Goal: Transaction & Acquisition: Purchase product/service

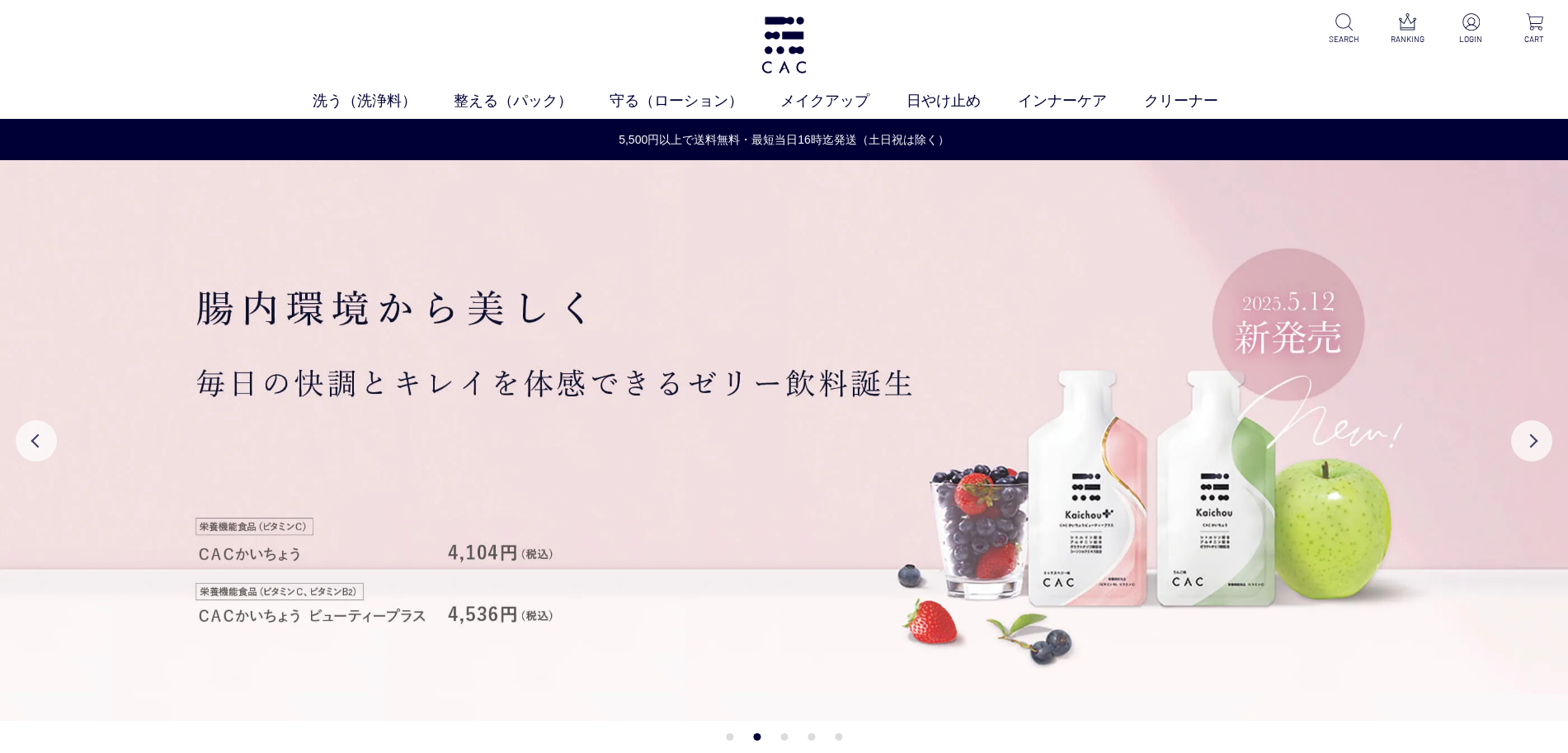
click at [1183, 32] on div "洗う（洗浄料） 液体洗浄料 パウダー洗浄料 泡洗顔料 グッズ 整える（パック） フェイスパック ヘアパック 守る（ローション） 保湿化粧水 柔軟化粧水 美容液…" at bounding box center [784, 59] width 1568 height 119
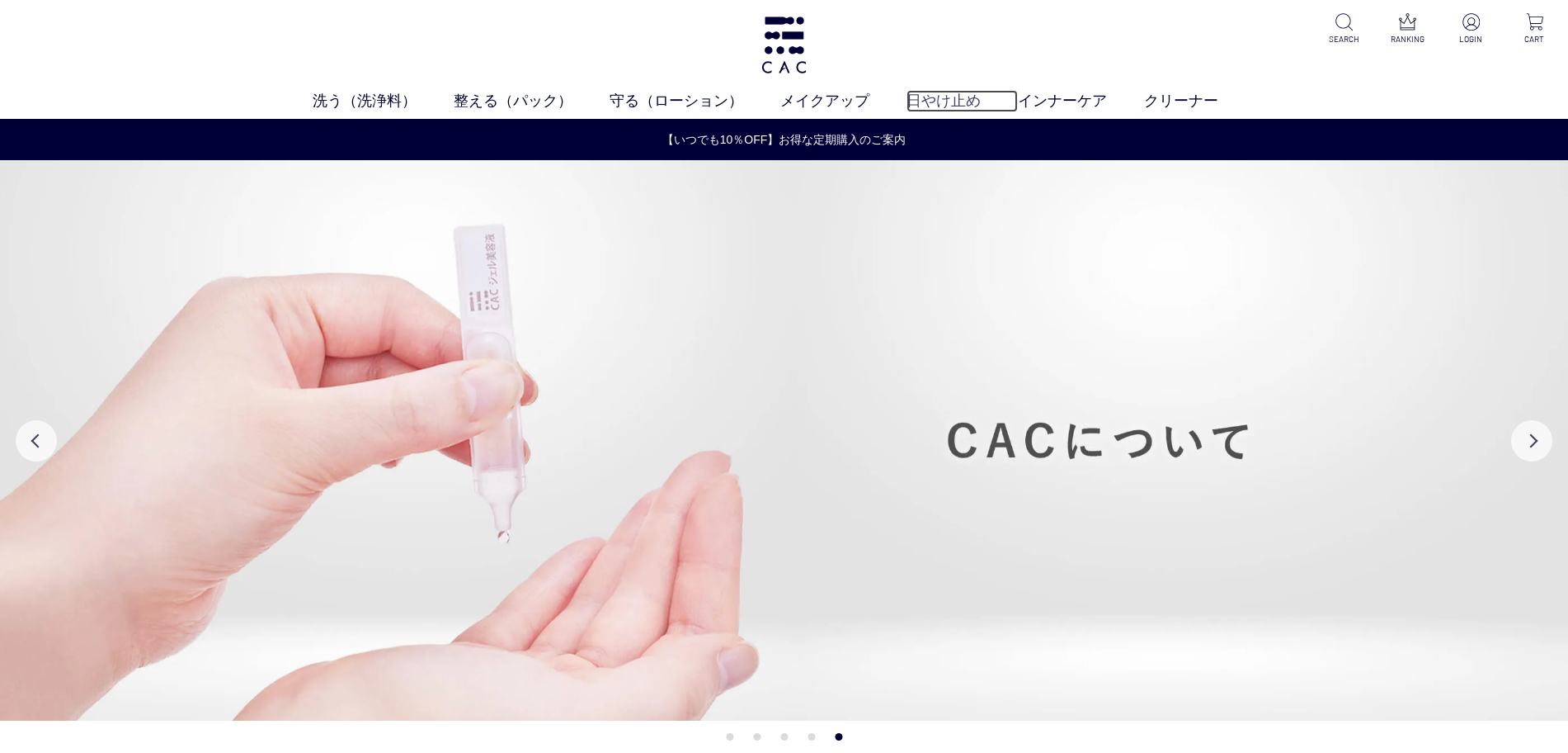
click at [936, 101] on link "日やけ止め" at bounding box center [961, 101] width 111 height 22
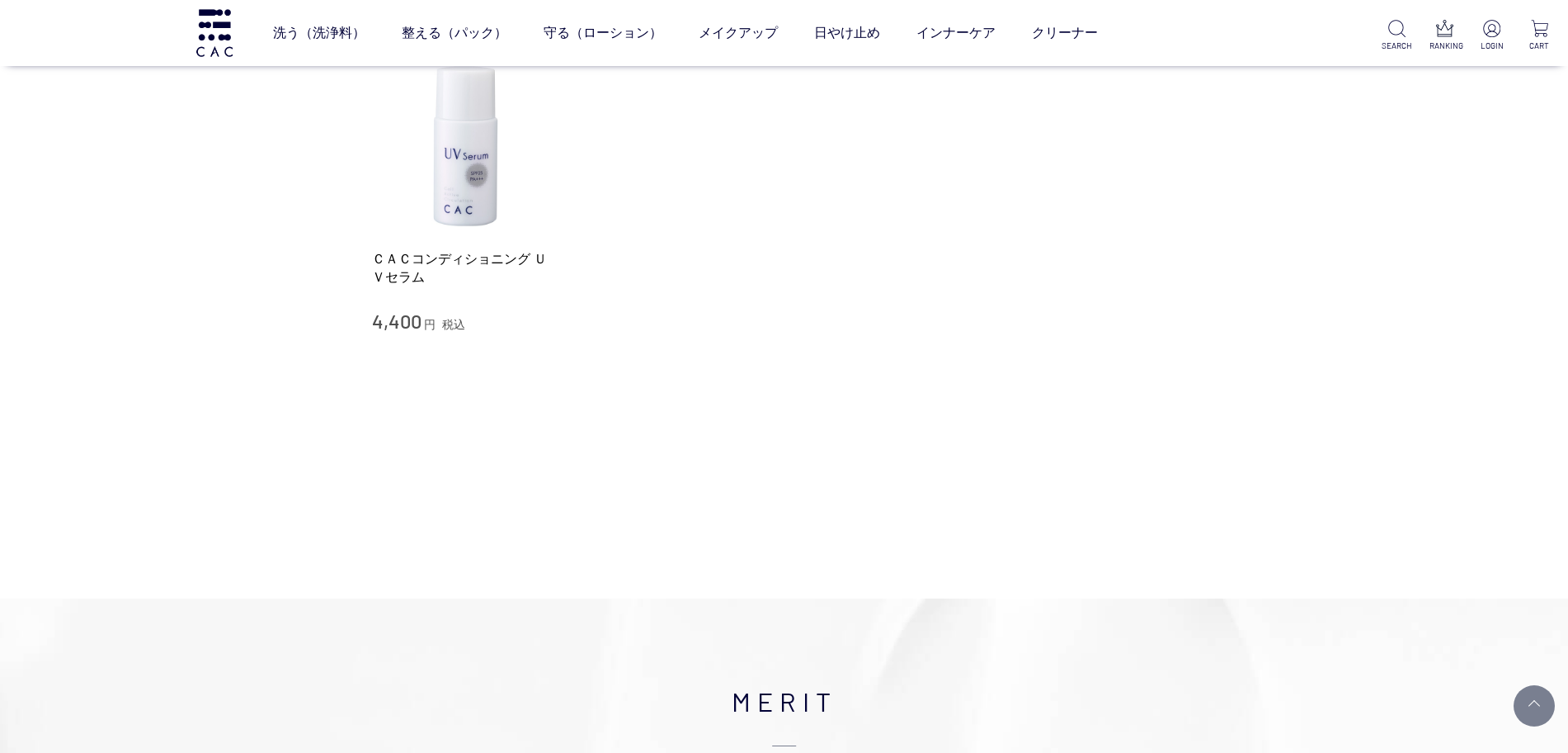
scroll to position [310, 0]
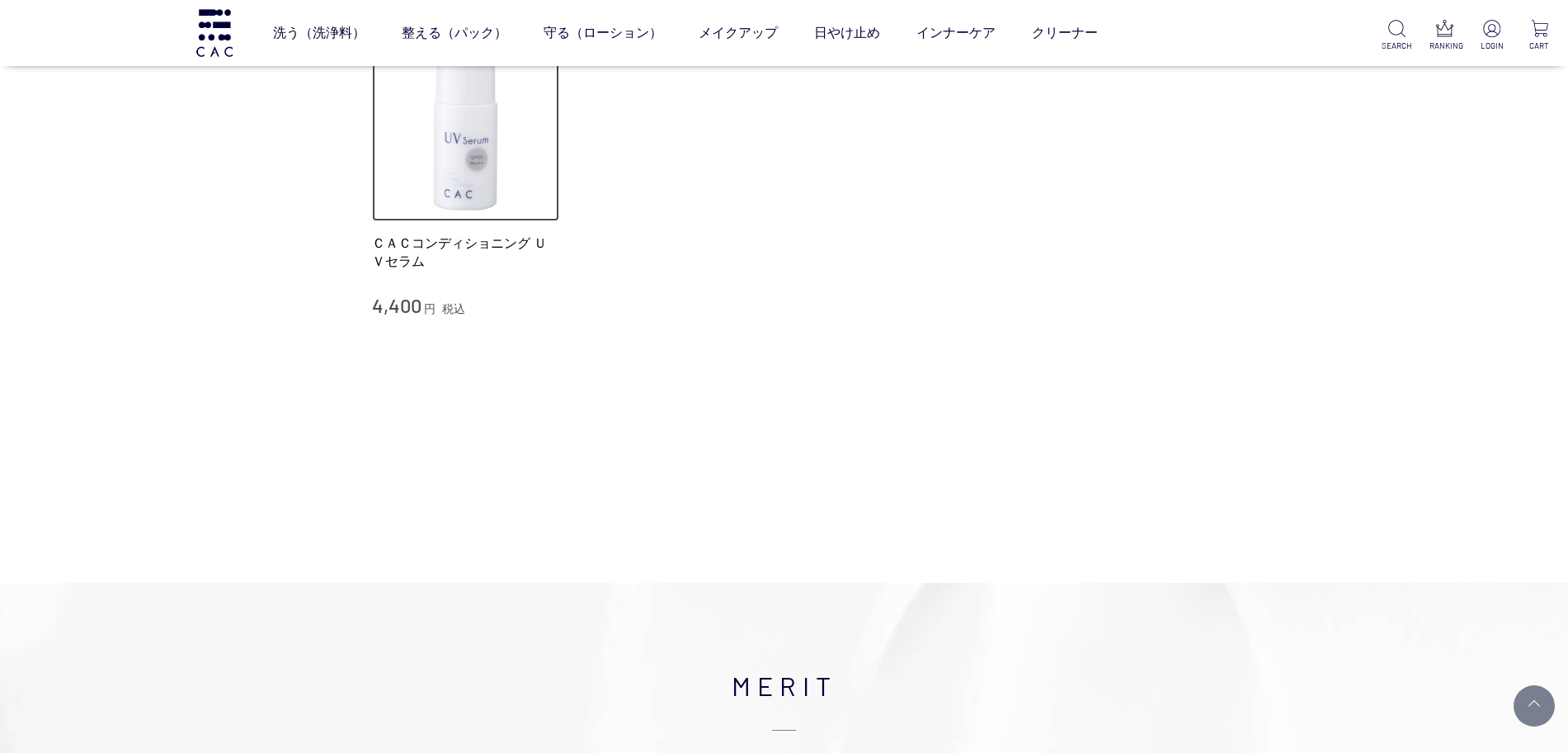
click at [486, 178] on img at bounding box center [466, 128] width 188 height 188
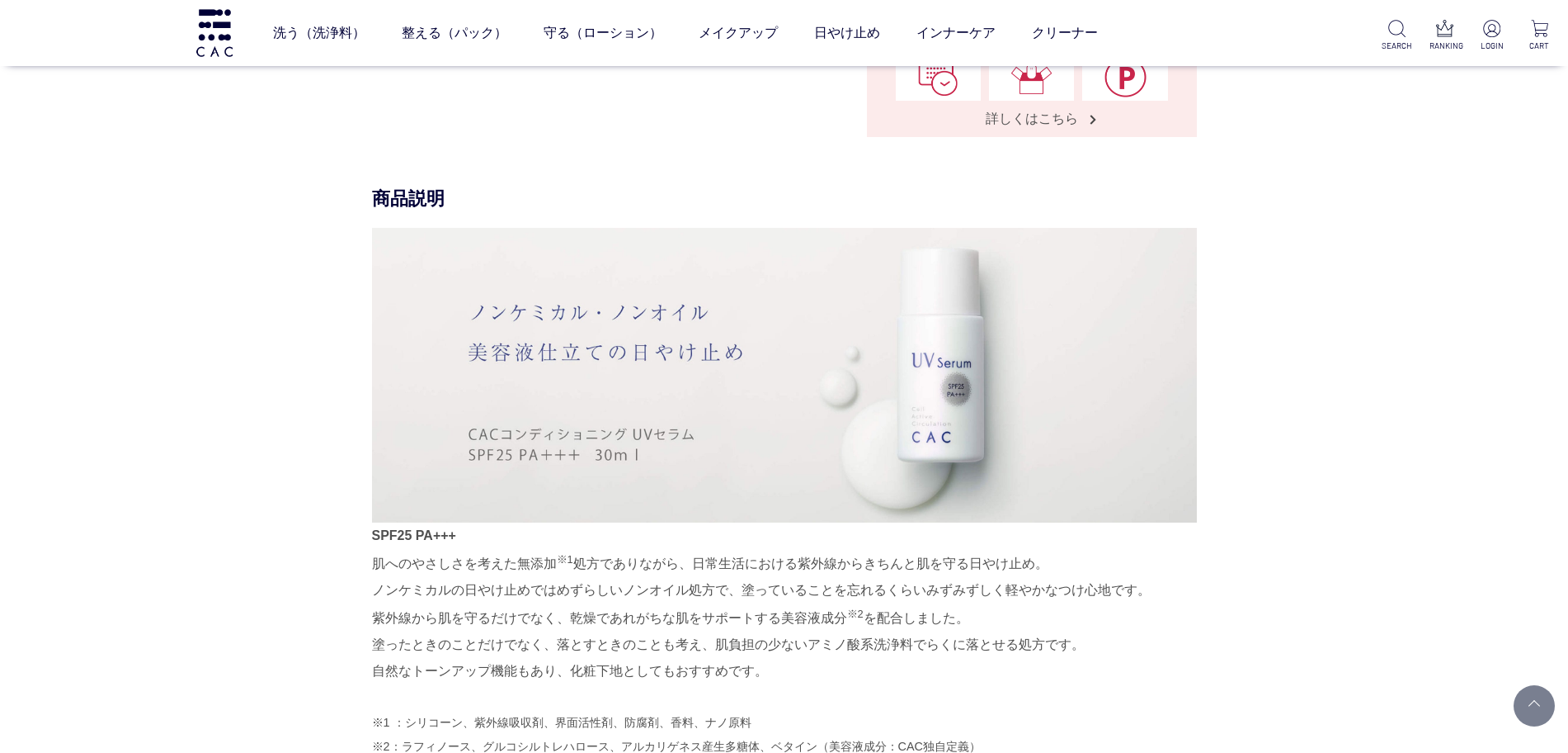
scroll to position [722, 0]
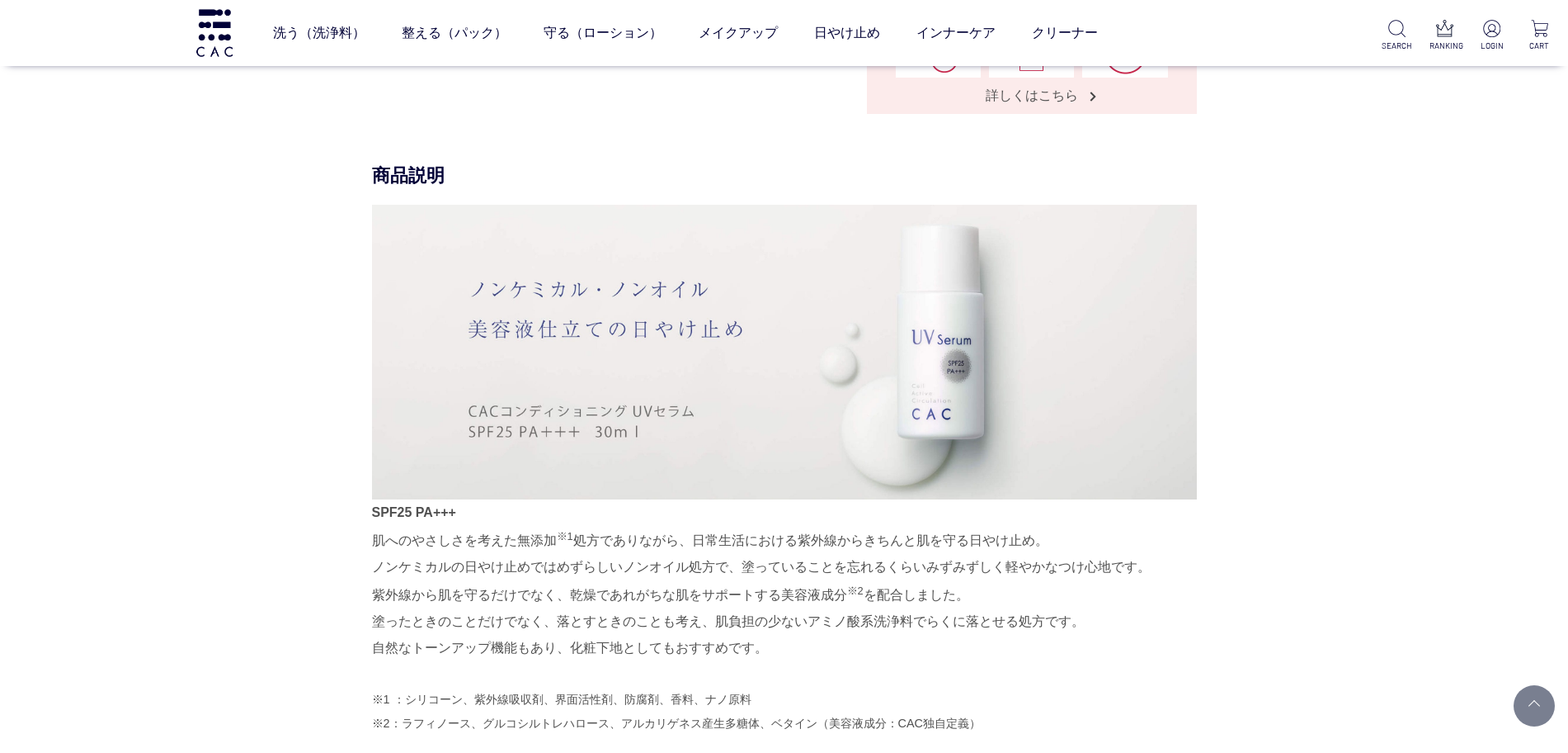
click at [1146, 568] on p "SPF25 PA+++ 肌へのやさしさを考えた無添加 ※1 処方でありながら、日常生活における紫外線からきちんと肌を守る日やけ止め。 ノンケミカルの日やけ止め…" at bounding box center [785, 581] width 825 height 163
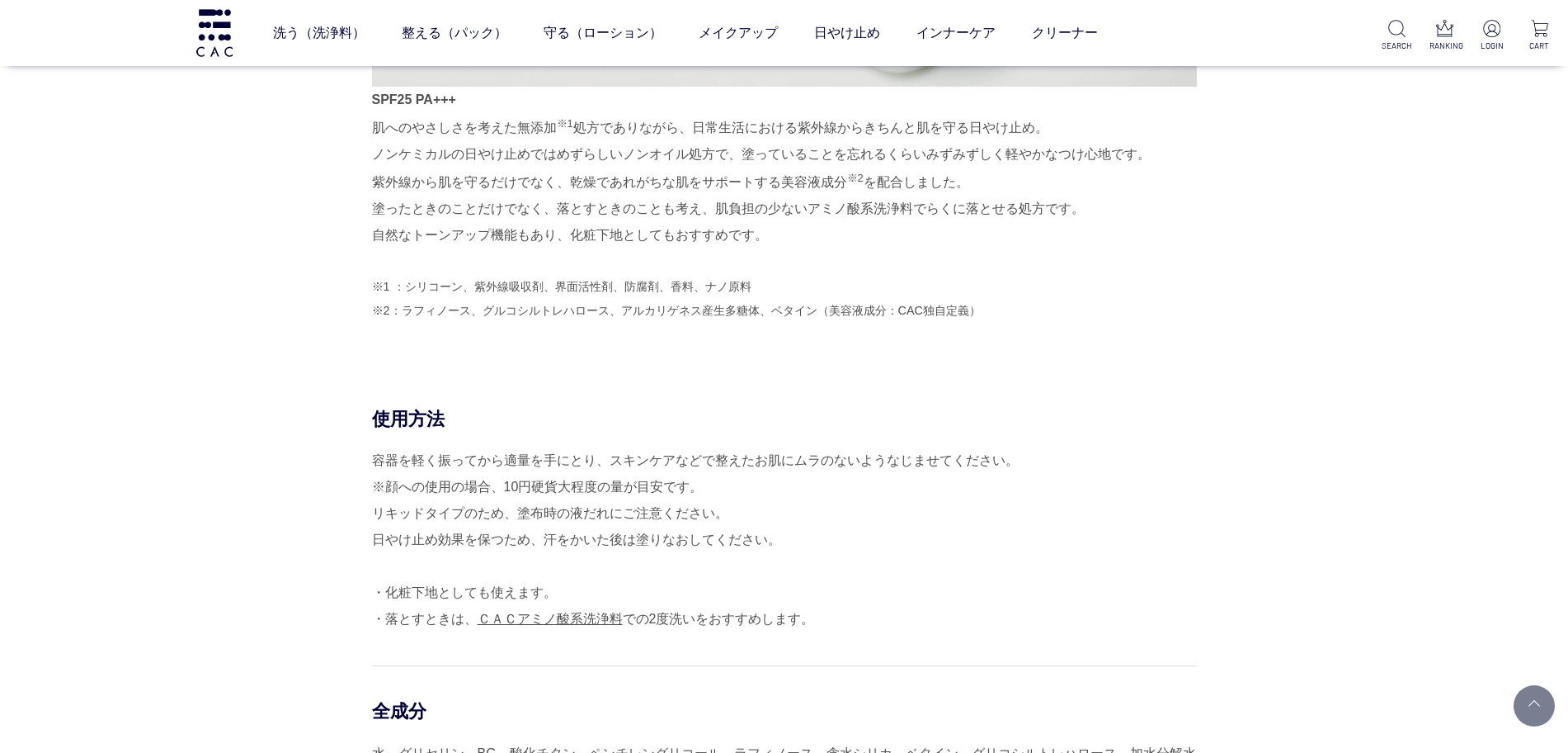
click at [372, 312] on div "商品説明 SPF25 PA+++ 肌へのやさしさを考えた無添加 ※1 処方でありながら、日常生活における紫外線からきちんと肌を守る日やけ止め。 ノンケミカルの…" at bounding box center [785, 79] width 825 height 656
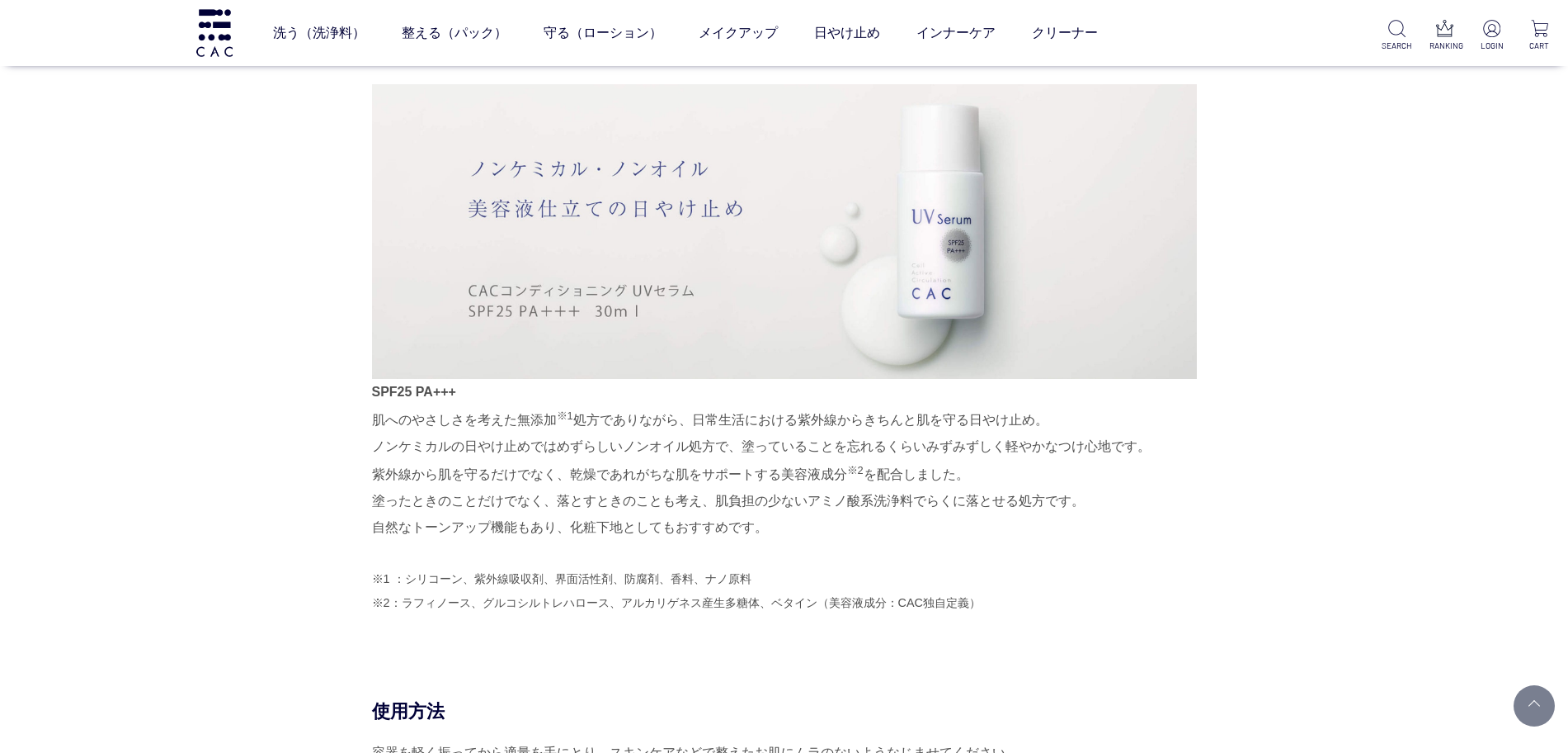
scroll to position [722, 0]
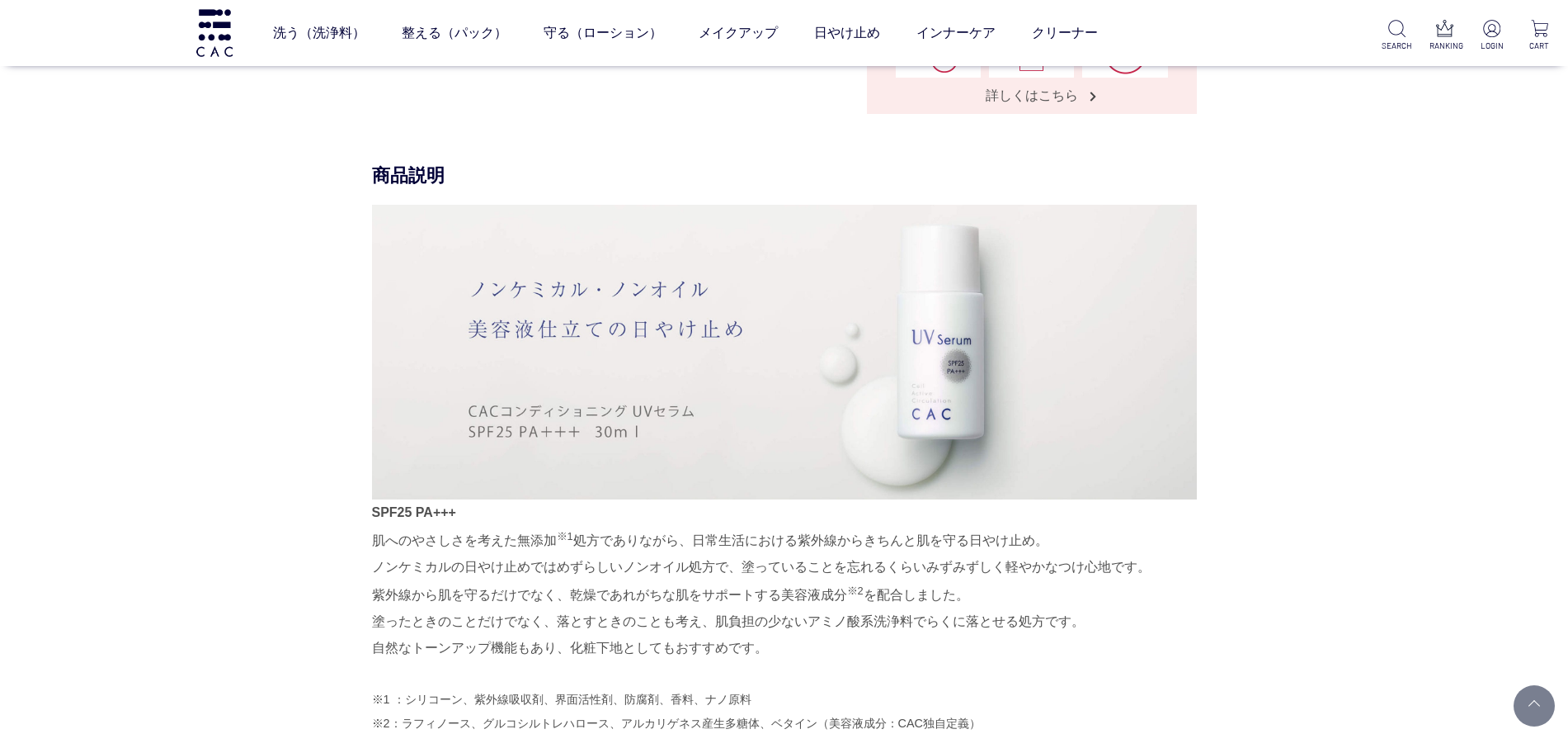
click at [372, 232] on div "商品説明 SPF25 PA+++ 肌へのやさしさを考えた無添加 ※1 処方でありながら、日常生活における紫外線からきちんと肌を守る日やけ止め。 ノンケミカルの…" at bounding box center [785, 492] width 825 height 656
click at [1197, 443] on div "商品説明 SPF25 PA+++ 肌へのやさしさを考えた無添加 ※1 処方でありながら、日常生活における紫外線からきちんと肌を守る日やけ止め。 ノンケミカルの…" at bounding box center [785, 492] width 825 height 656
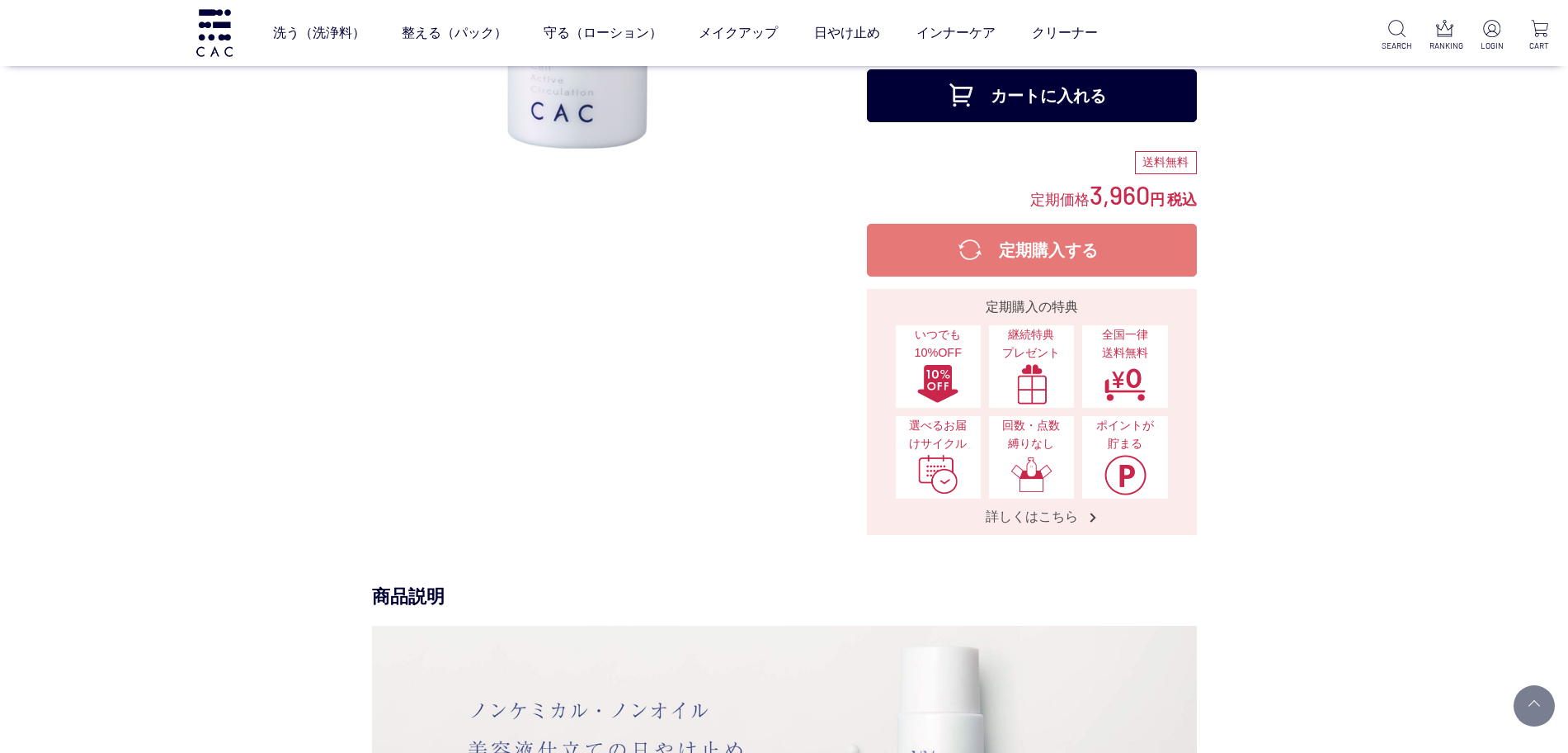
scroll to position [310, 0]
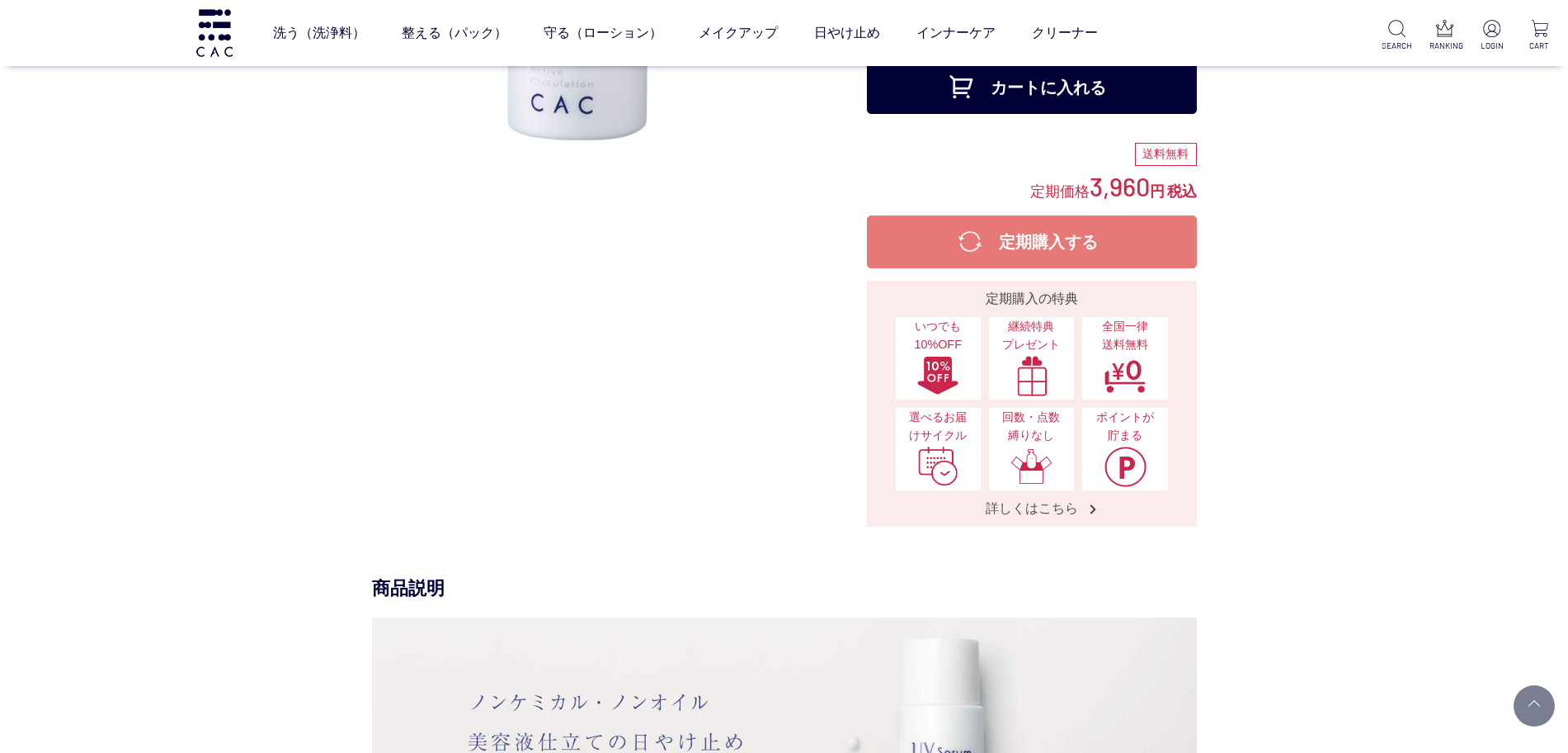
drag, startPoint x: 204, startPoint y: 184, endPoint x: 260, endPoint y: 196, distance: 57.3
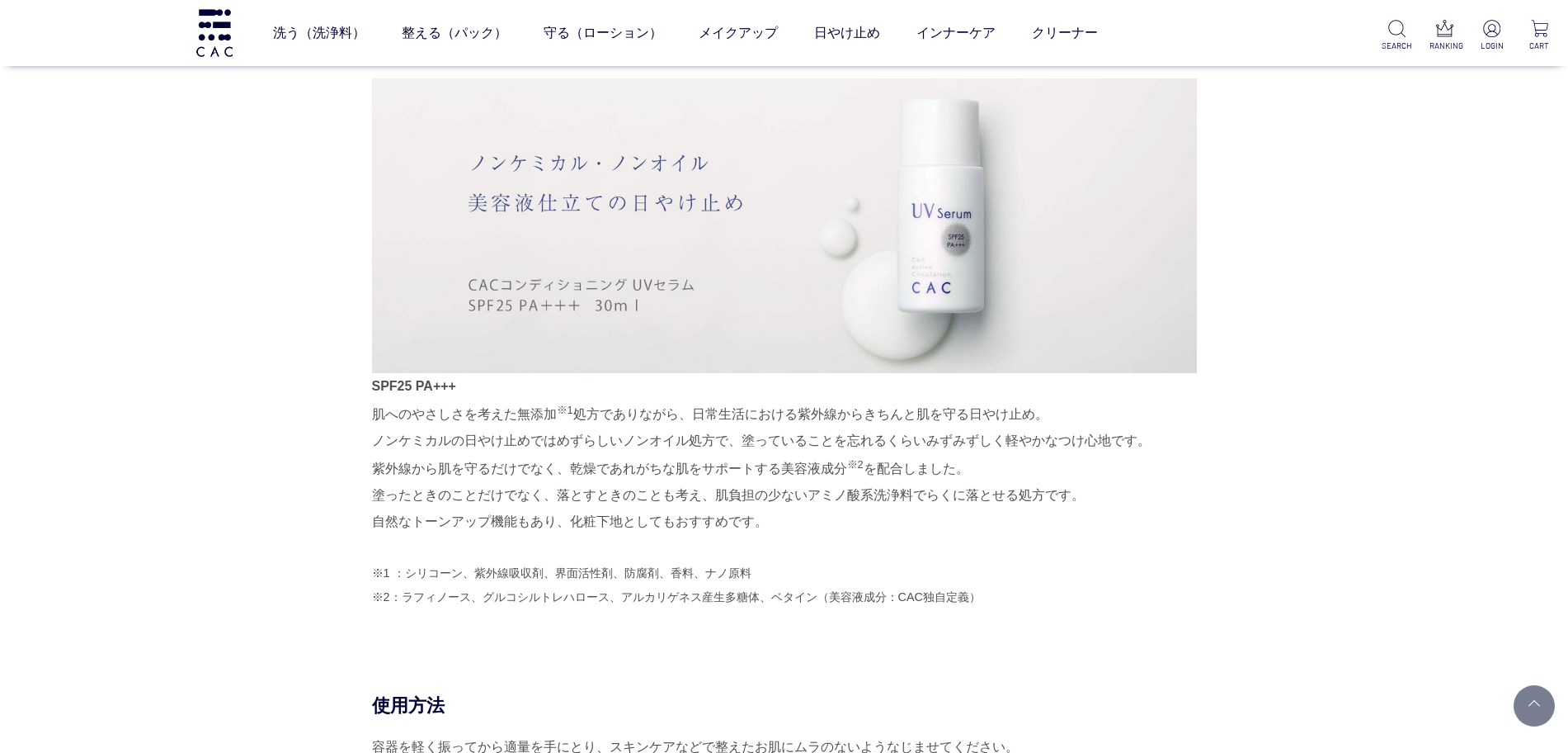
scroll to position [826, 0]
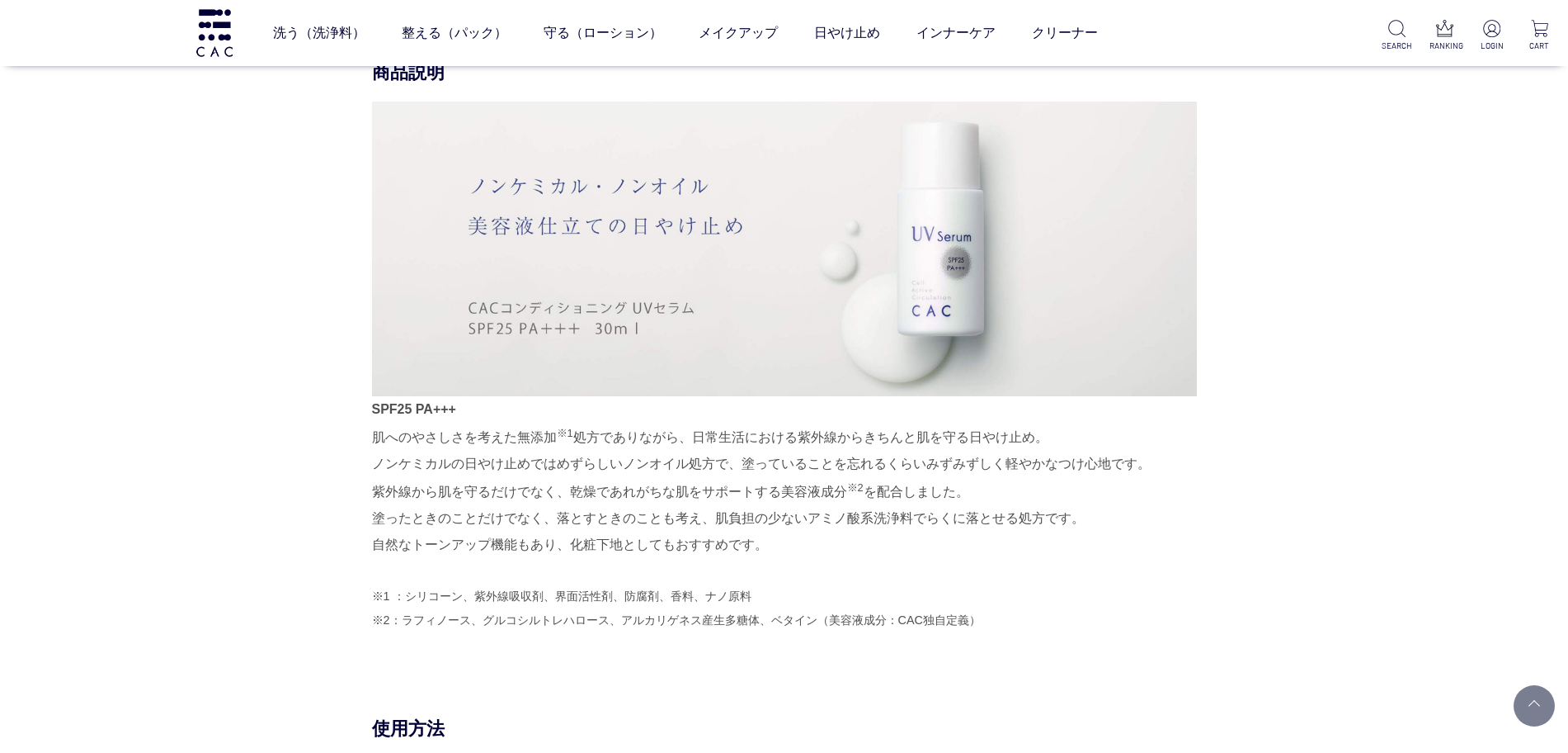
click at [584, 451] on p "SPF25 PA+++ 肌へのやさしさを考えた無添加 ※1 処方でありながら、日常生活における紫外線からきちんと肌を守る日やけ止め。 ノンケミカルの日やけ止め…" at bounding box center [785, 478] width 825 height 163
drag, startPoint x: 522, startPoint y: 434, endPoint x: 552, endPoint y: 429, distance: 30.4
click at [552, 429] on p "SPF25 PA+++ 肌へのやさしさを考えた無添加 ※1 処方でありながら、日常生活における紫外線からきちんと肌を守る日やけ止め。 ノンケミカルの日やけ止め…" at bounding box center [785, 478] width 825 height 163
click at [1099, 496] on p "SPF25 PA+++ 肌へのやさしさを考えた無添加 ※1 処方でありながら、日常生活における紫外線からきちんと肌を守る日やけ止め。 ノンケミカルの日やけ止め…" at bounding box center [785, 478] width 825 height 163
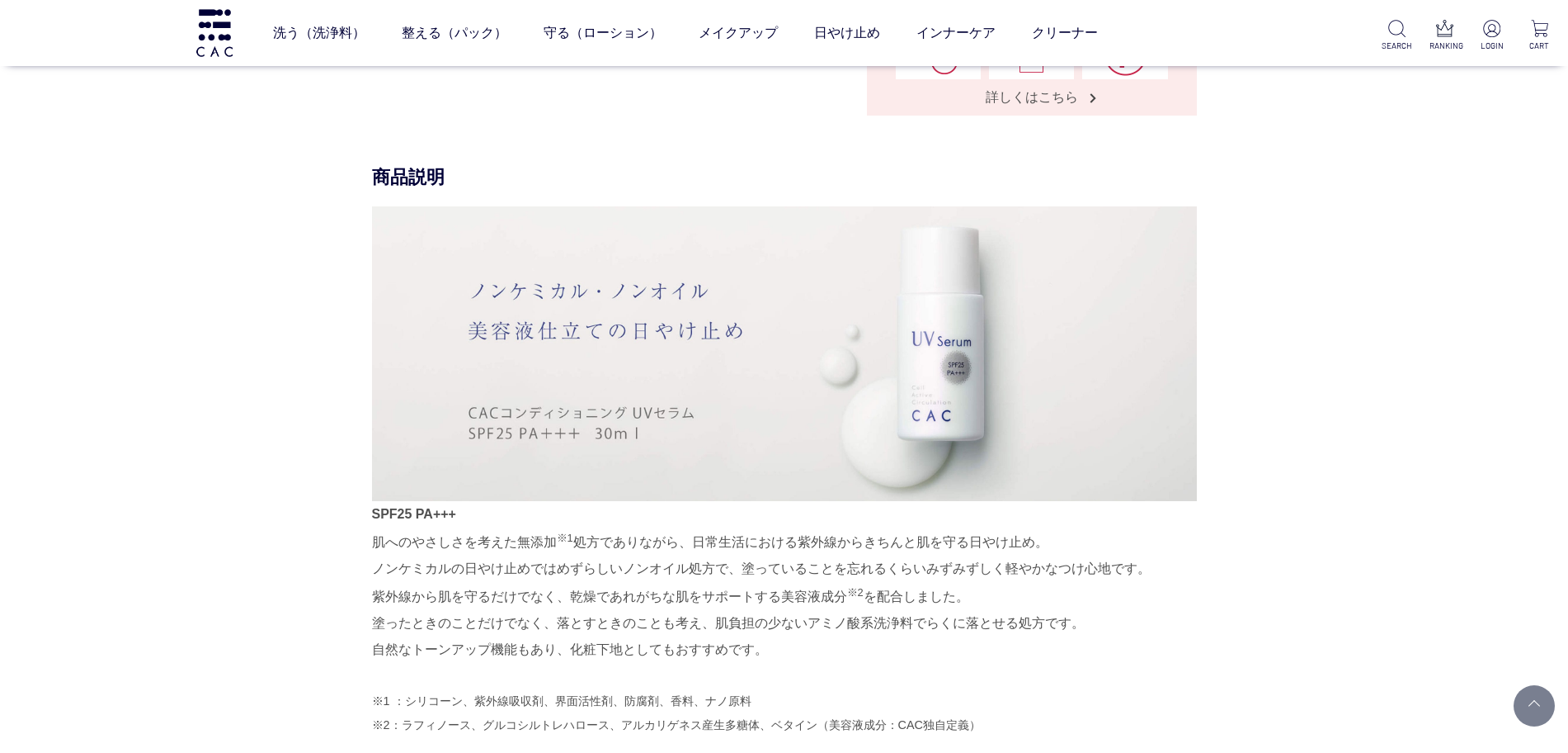
scroll to position [619, 0]
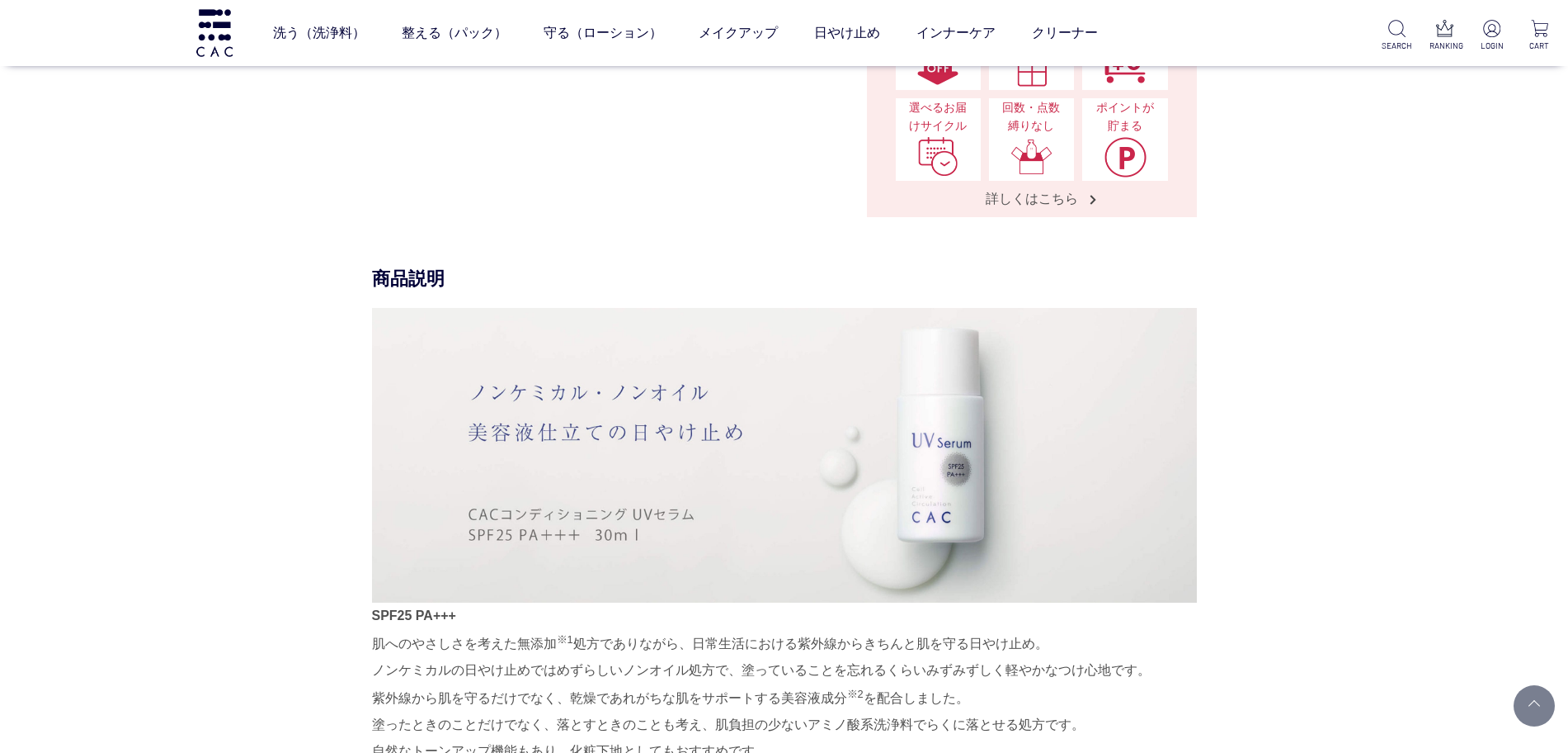
click at [1197, 306] on div "商品説明 SPF25 PA+++ 肌へのやさしさを考えた無添加 ※1 処方でありながら、日常生活における紫外線からきちんと肌を守る日やけ止め。 ノンケミカルの…" at bounding box center [785, 595] width 825 height 656
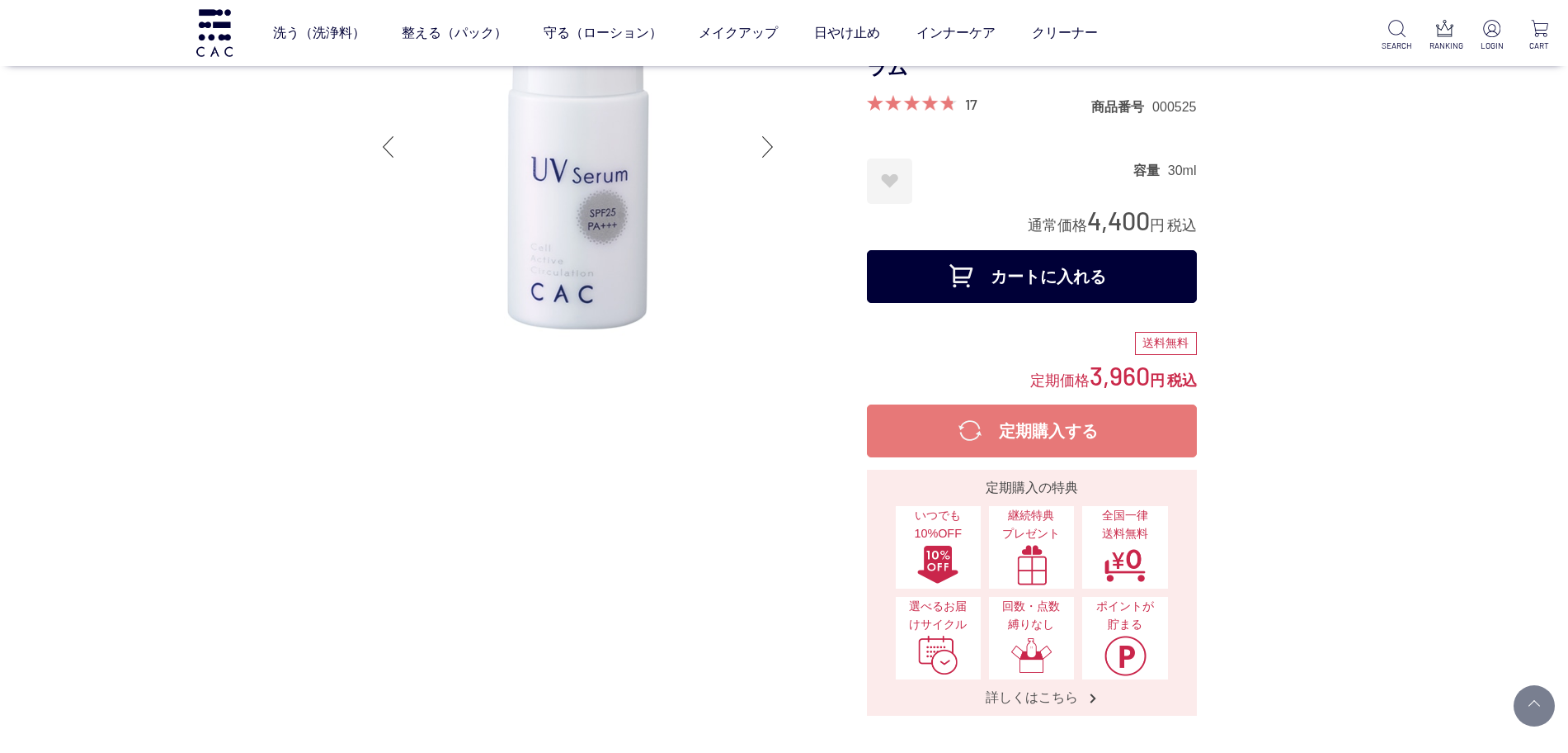
scroll to position [0, 0]
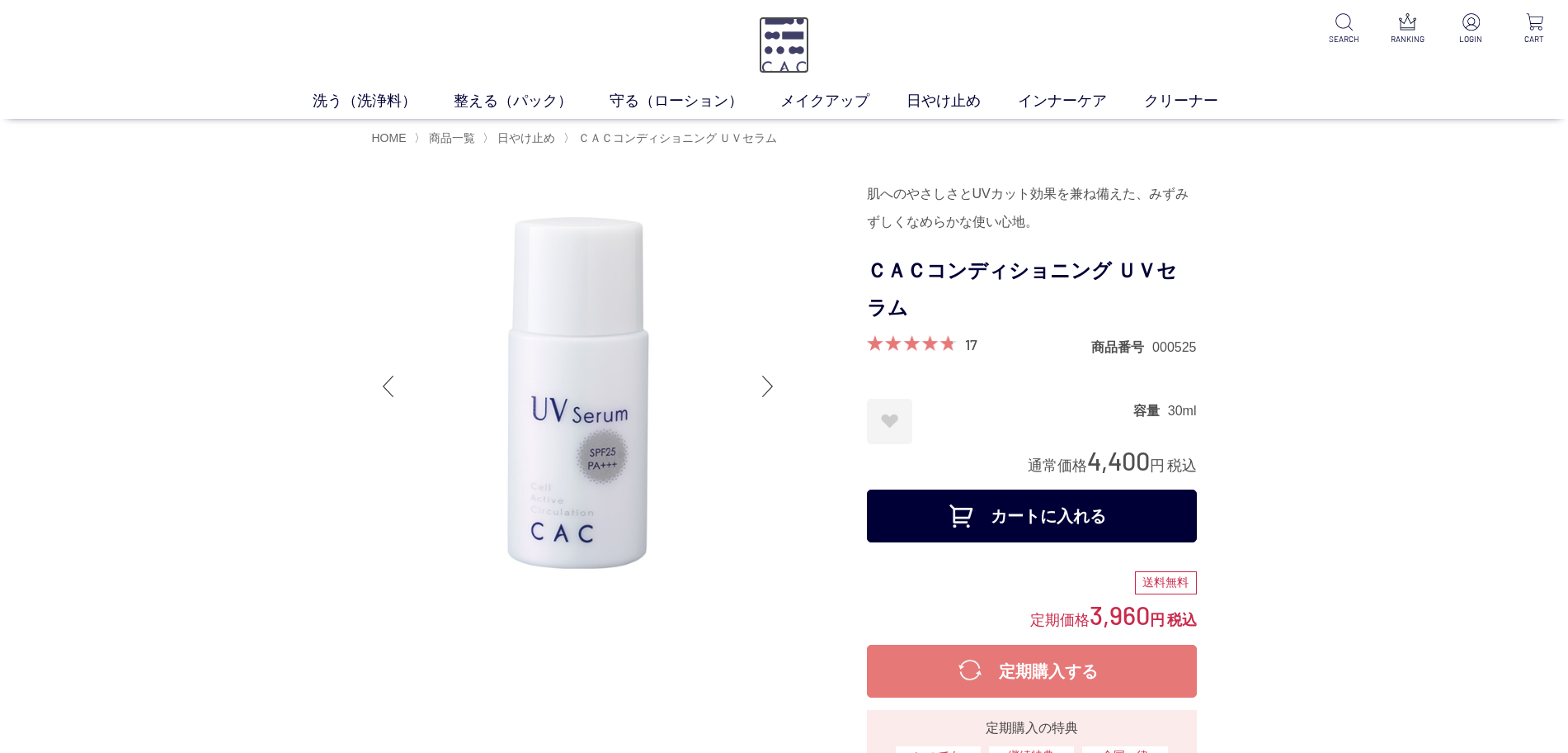
click at [764, 48] on img at bounding box center [784, 45] width 51 height 57
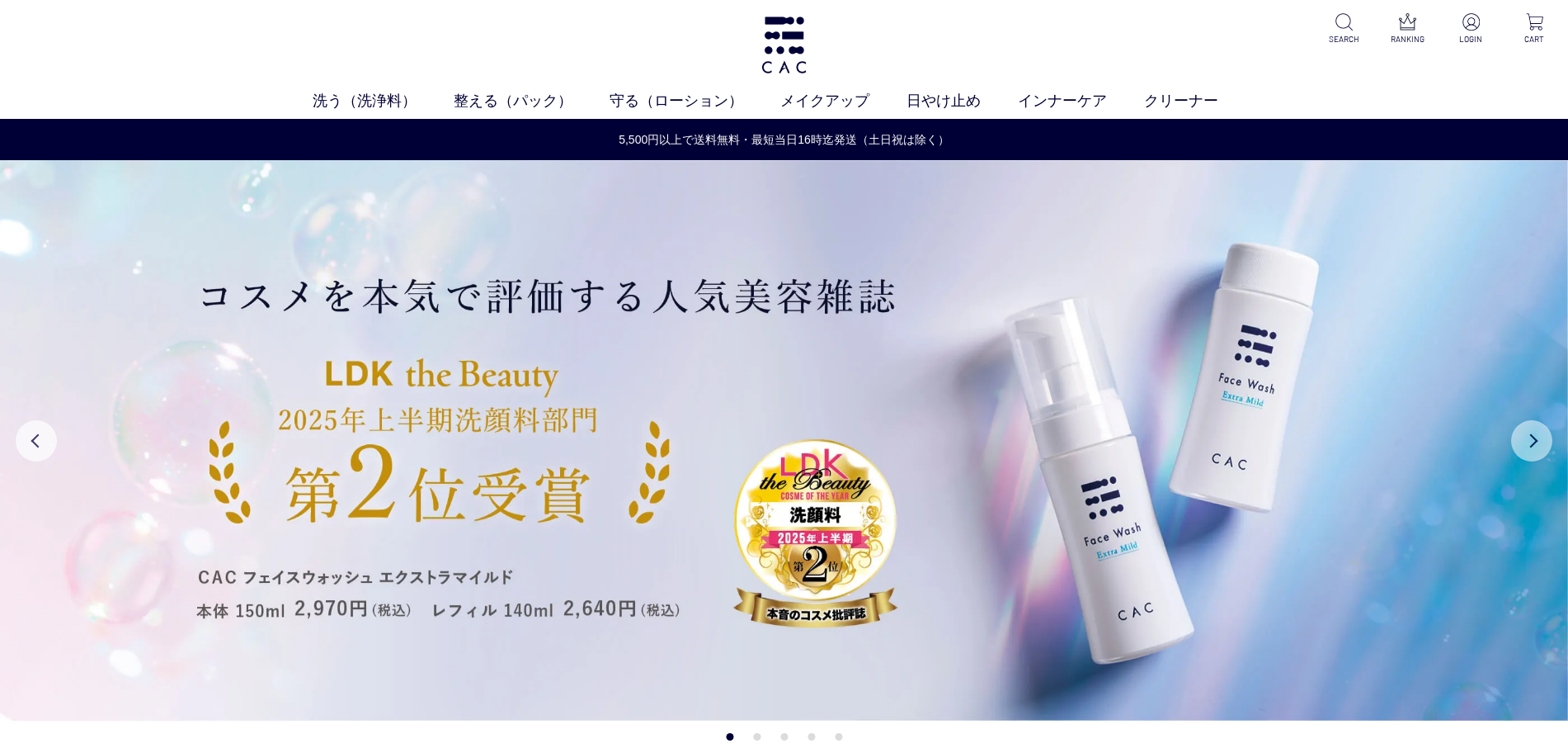
click at [1526, 440] on button "Next" at bounding box center [1531, 440] width 41 height 41
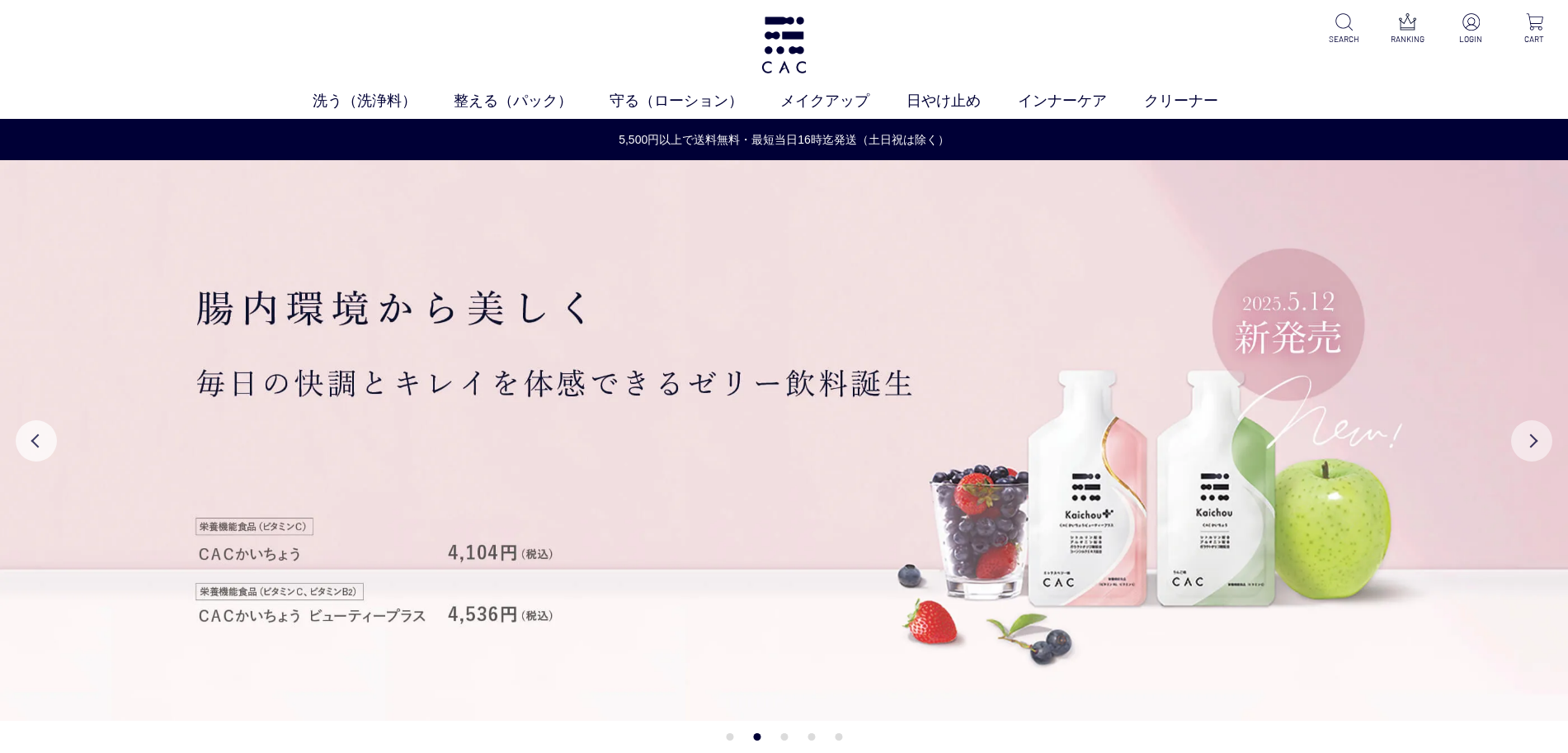
click at [1530, 441] on button "Next" at bounding box center [1531, 440] width 41 height 41
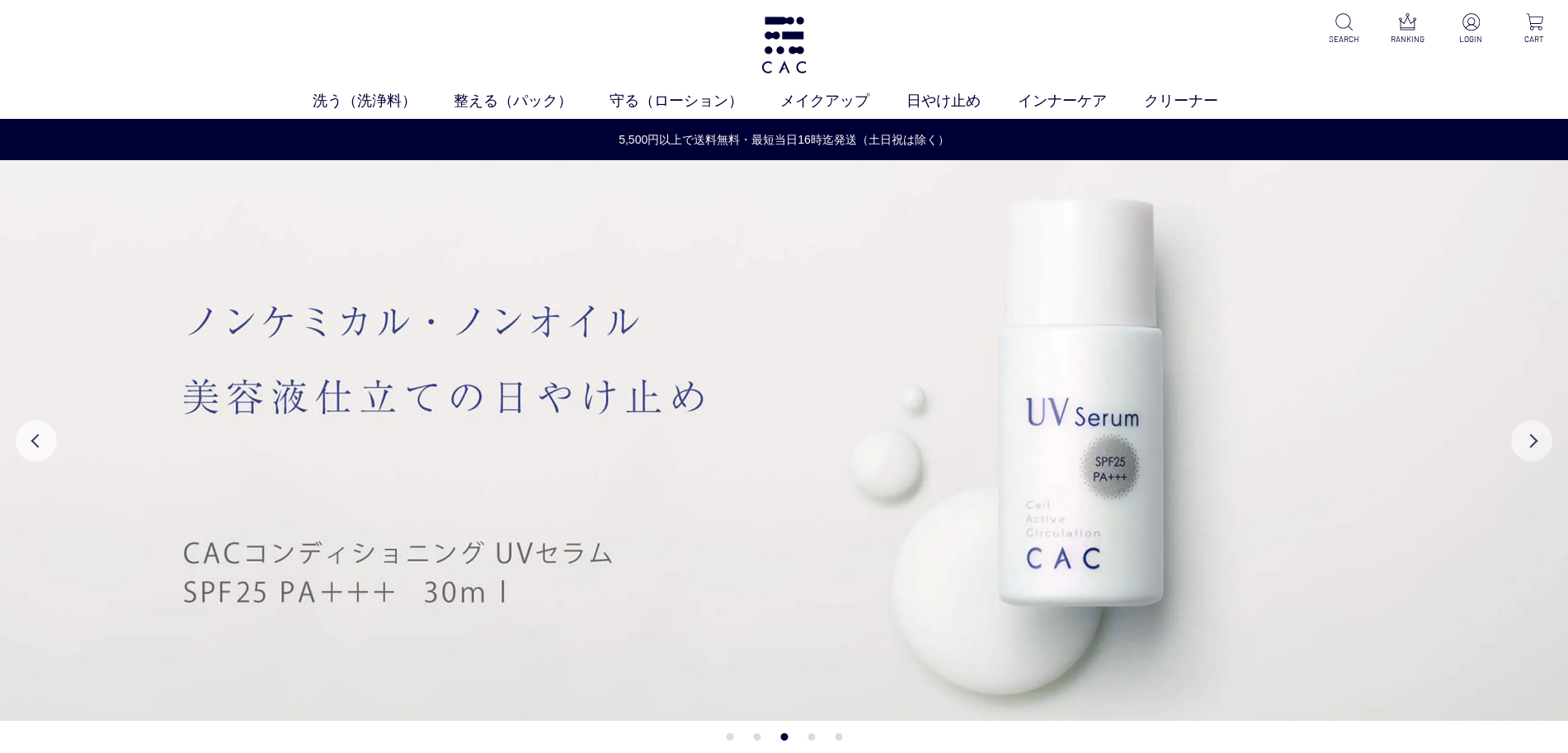
click at [1530, 441] on button "Next" at bounding box center [1531, 440] width 41 height 41
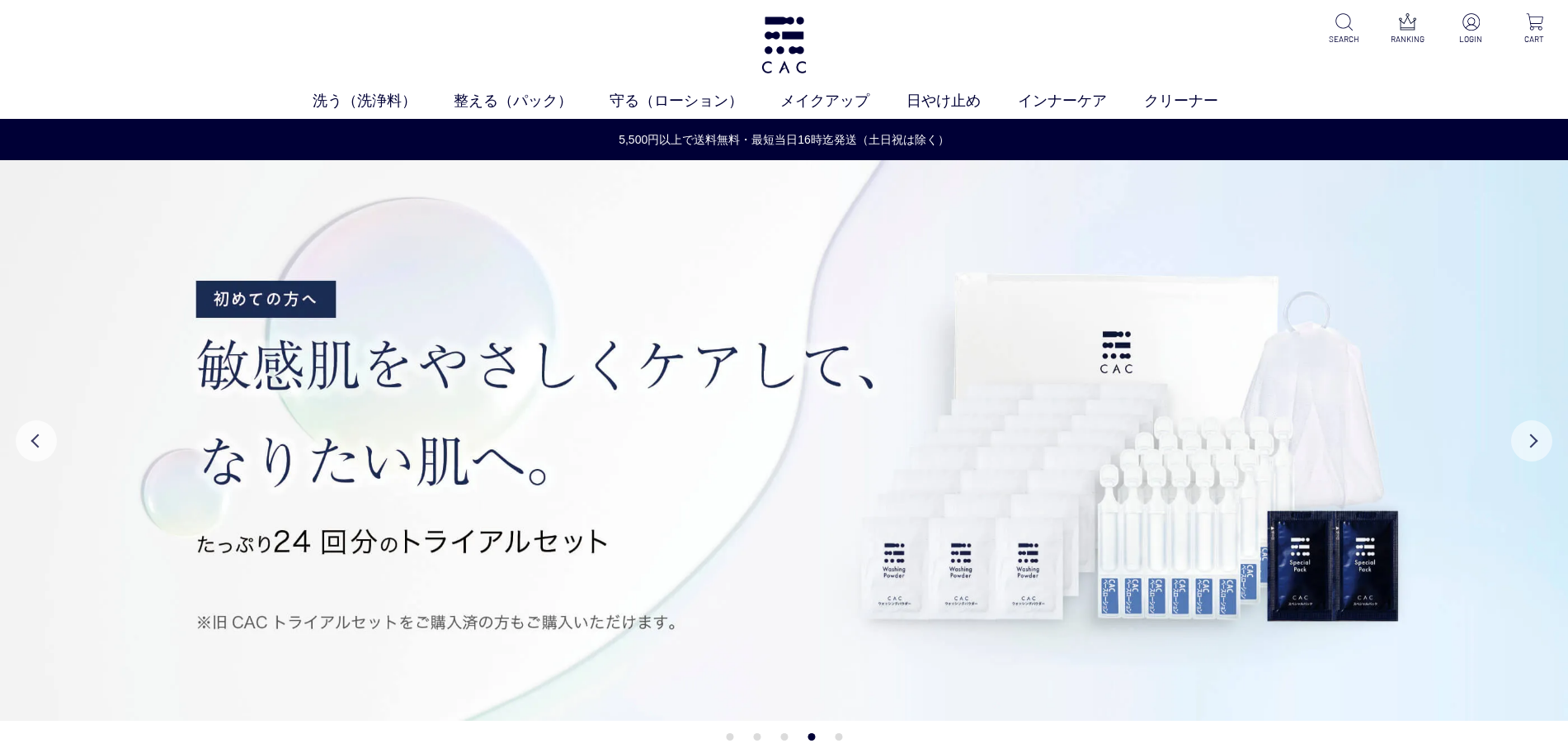
click at [1530, 441] on button "Next" at bounding box center [1531, 440] width 41 height 41
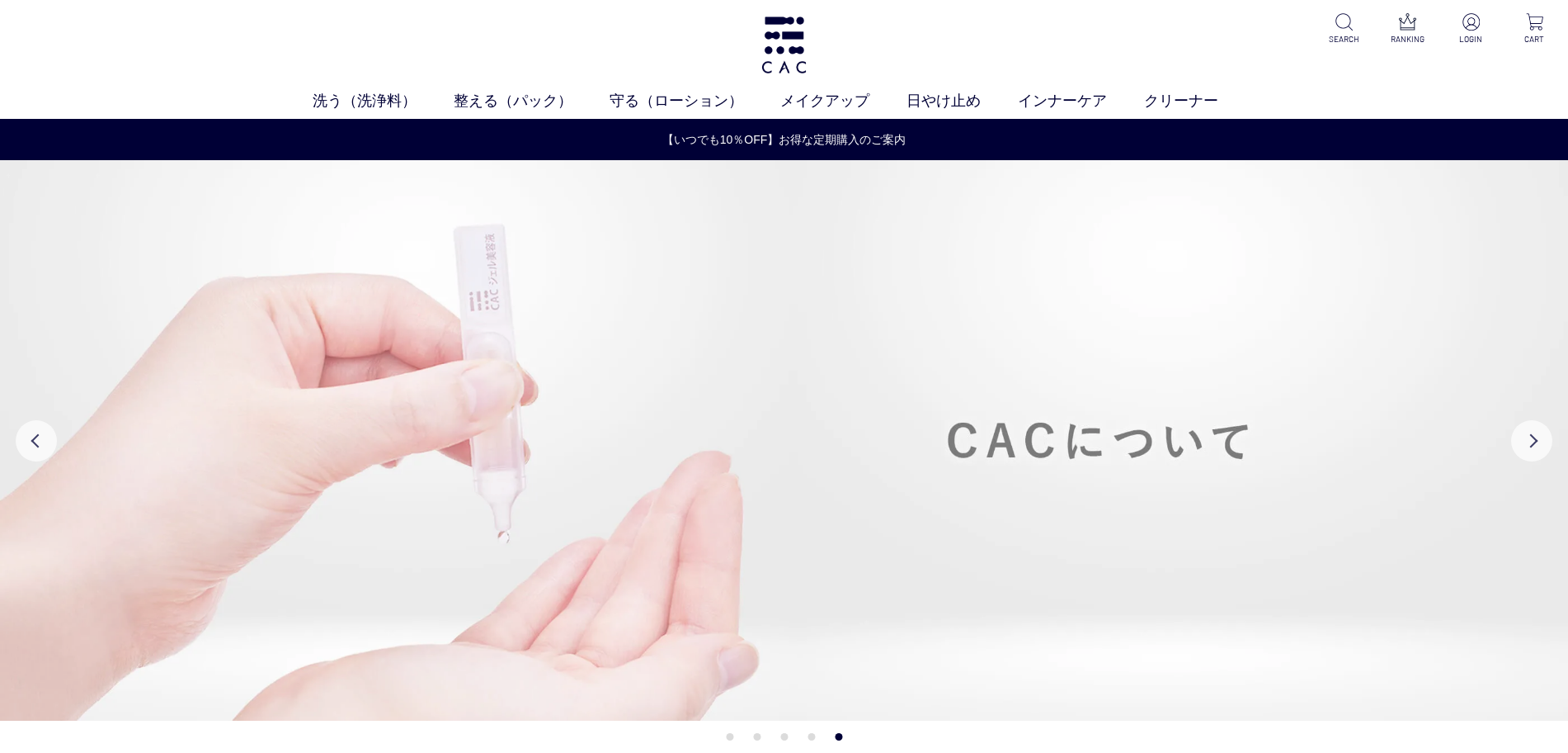
click at [1044, 410] on img at bounding box center [784, 440] width 1568 height 561
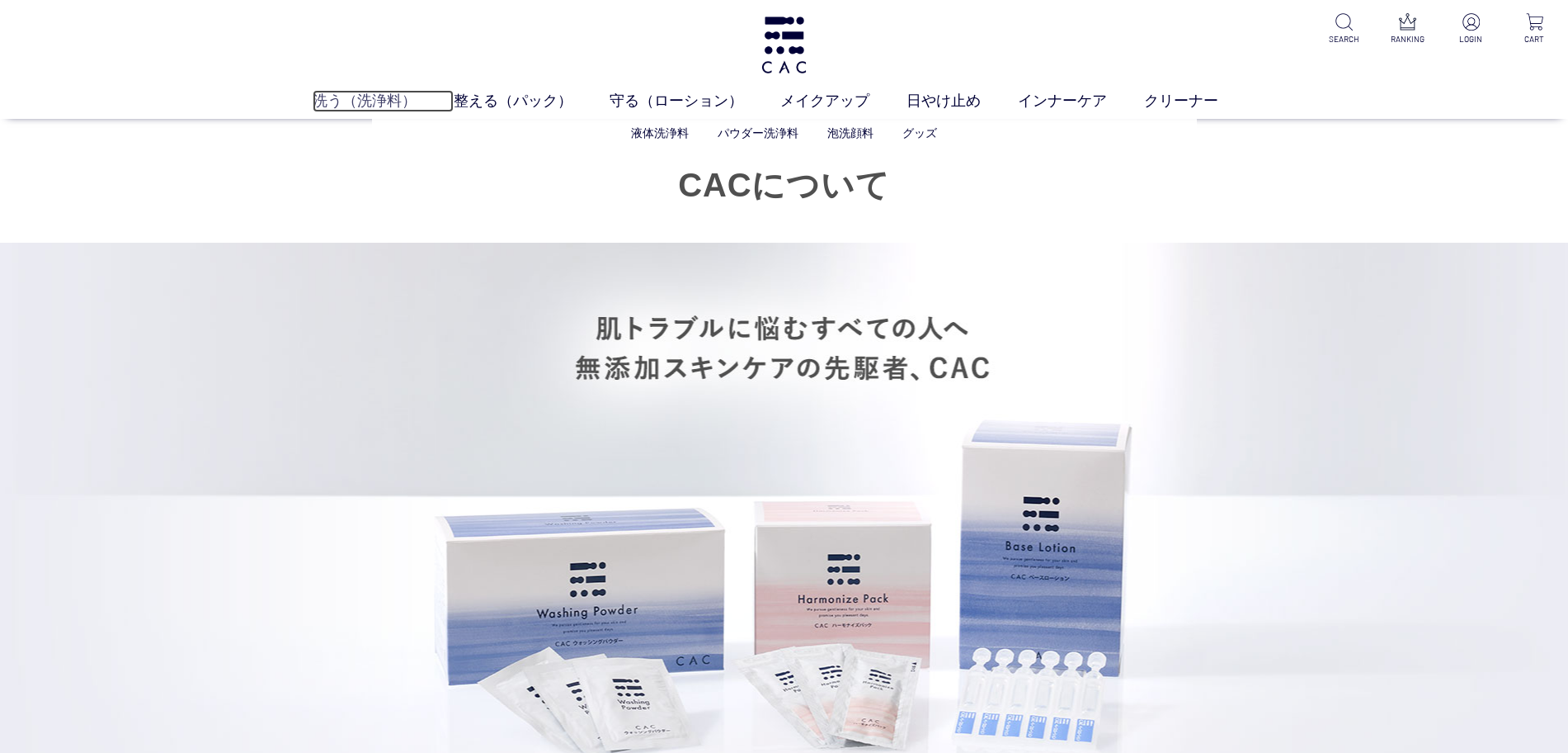
click at [368, 101] on link "洗う（洗浄料）" at bounding box center [383, 101] width 141 height 22
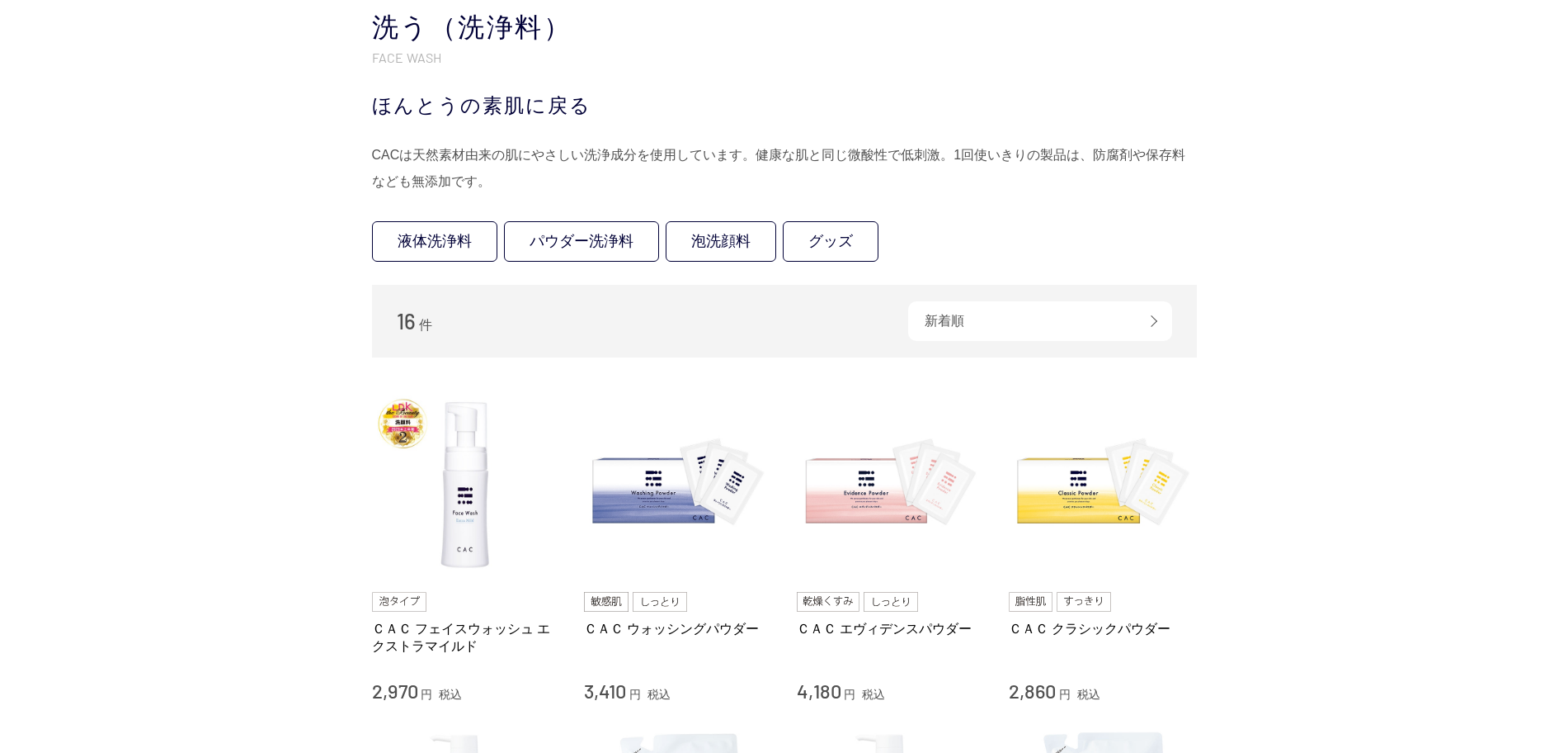
scroll to position [310, 0]
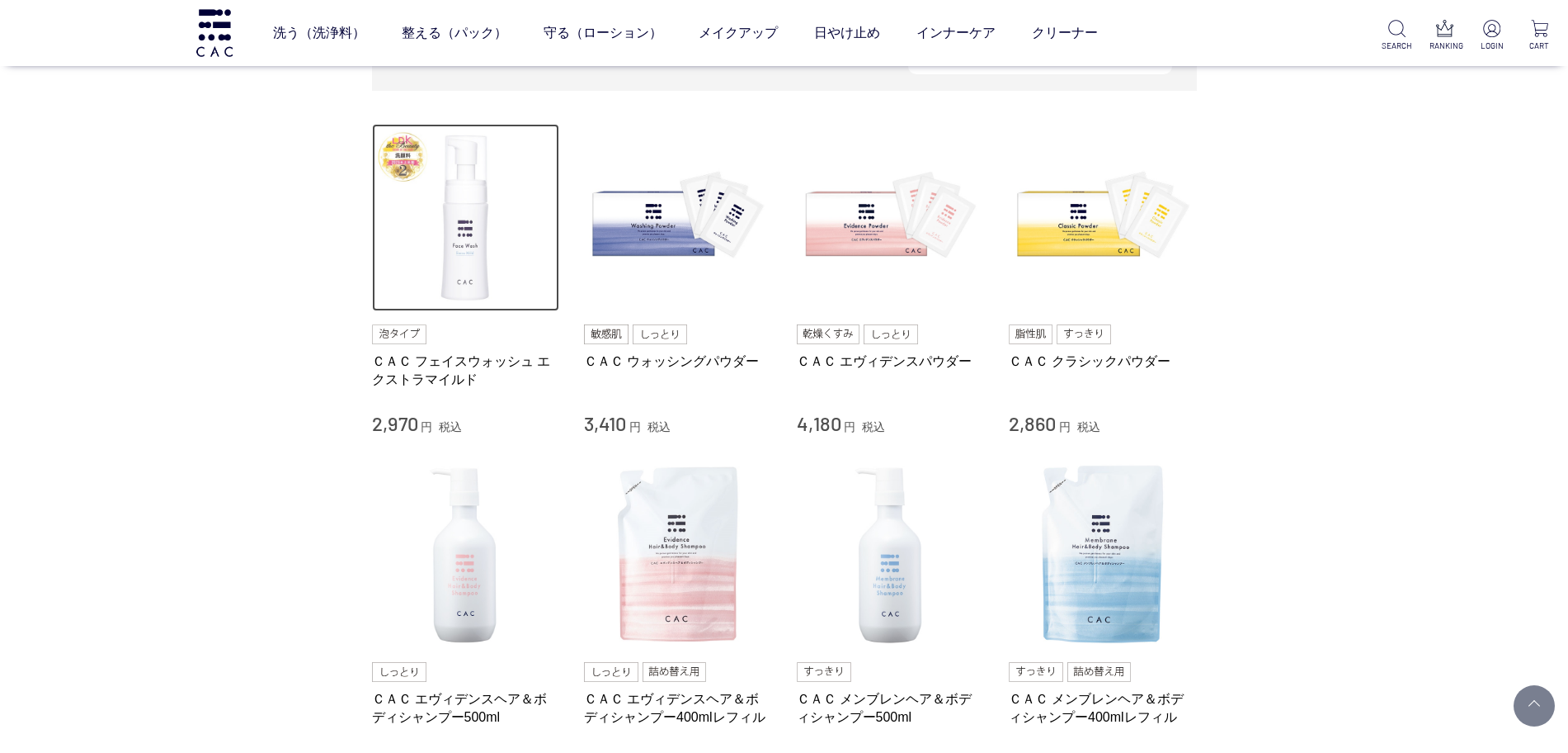
click at [442, 274] on img at bounding box center [466, 218] width 188 height 188
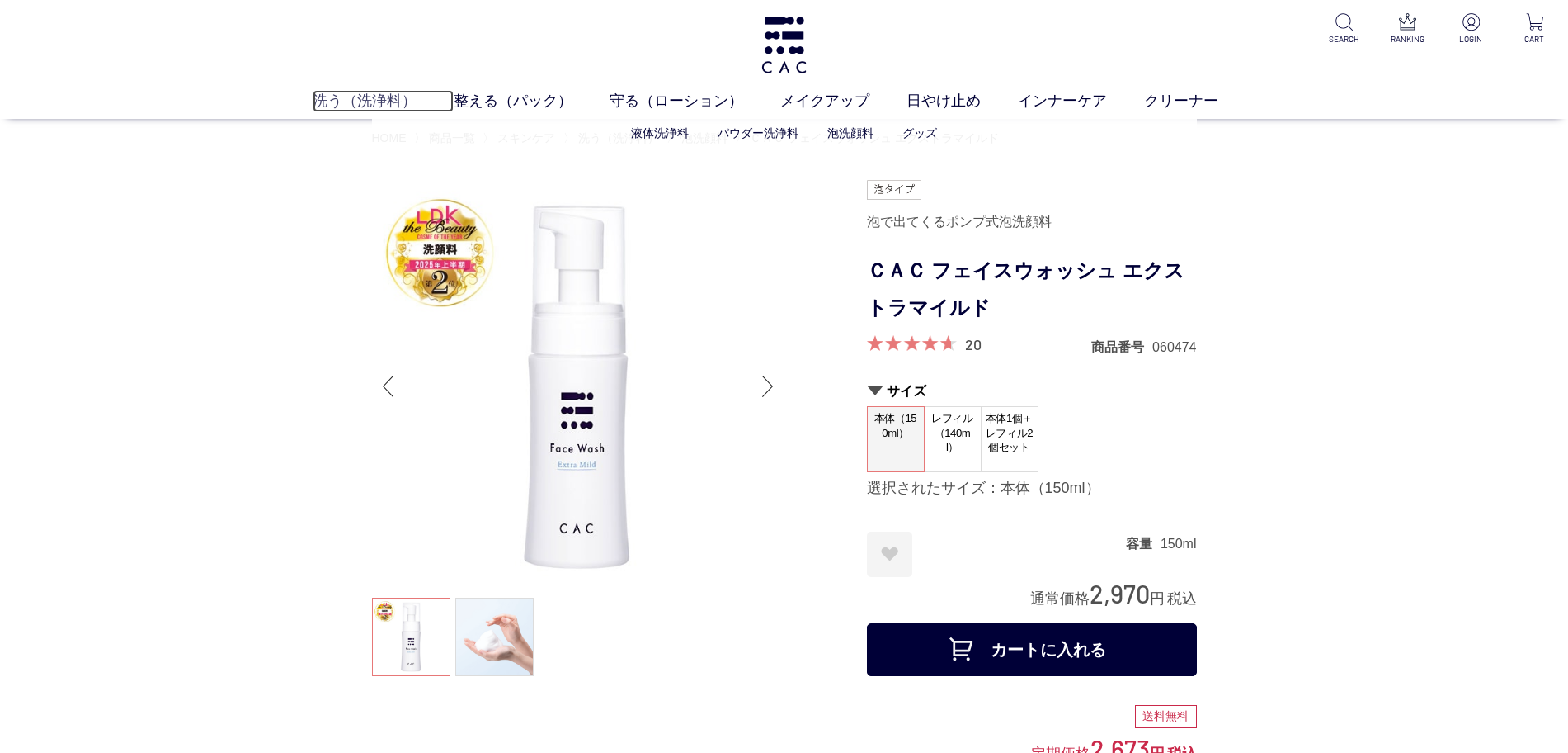
click at [349, 101] on link "洗う（洗浄料）" at bounding box center [383, 101] width 141 height 22
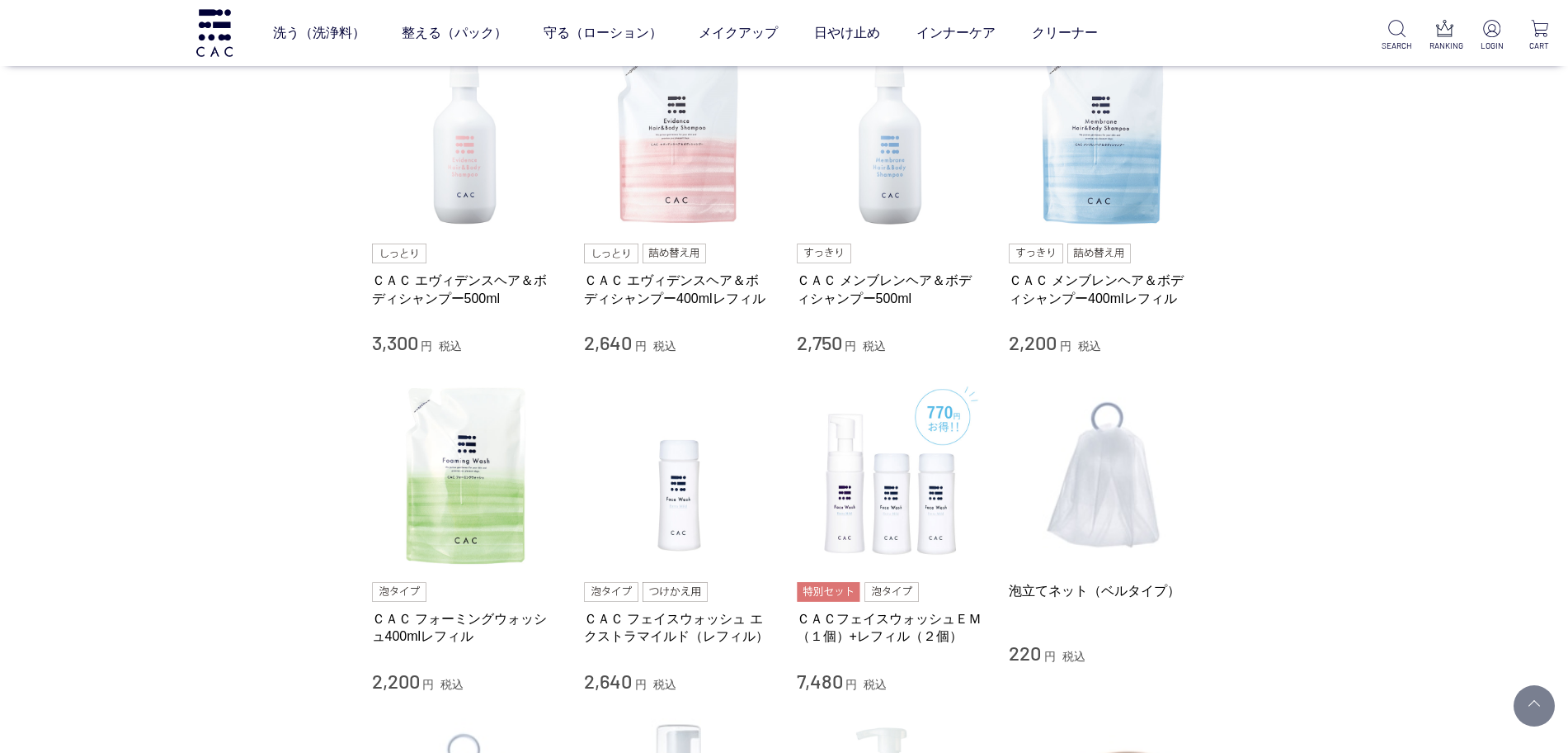
scroll to position [722, 0]
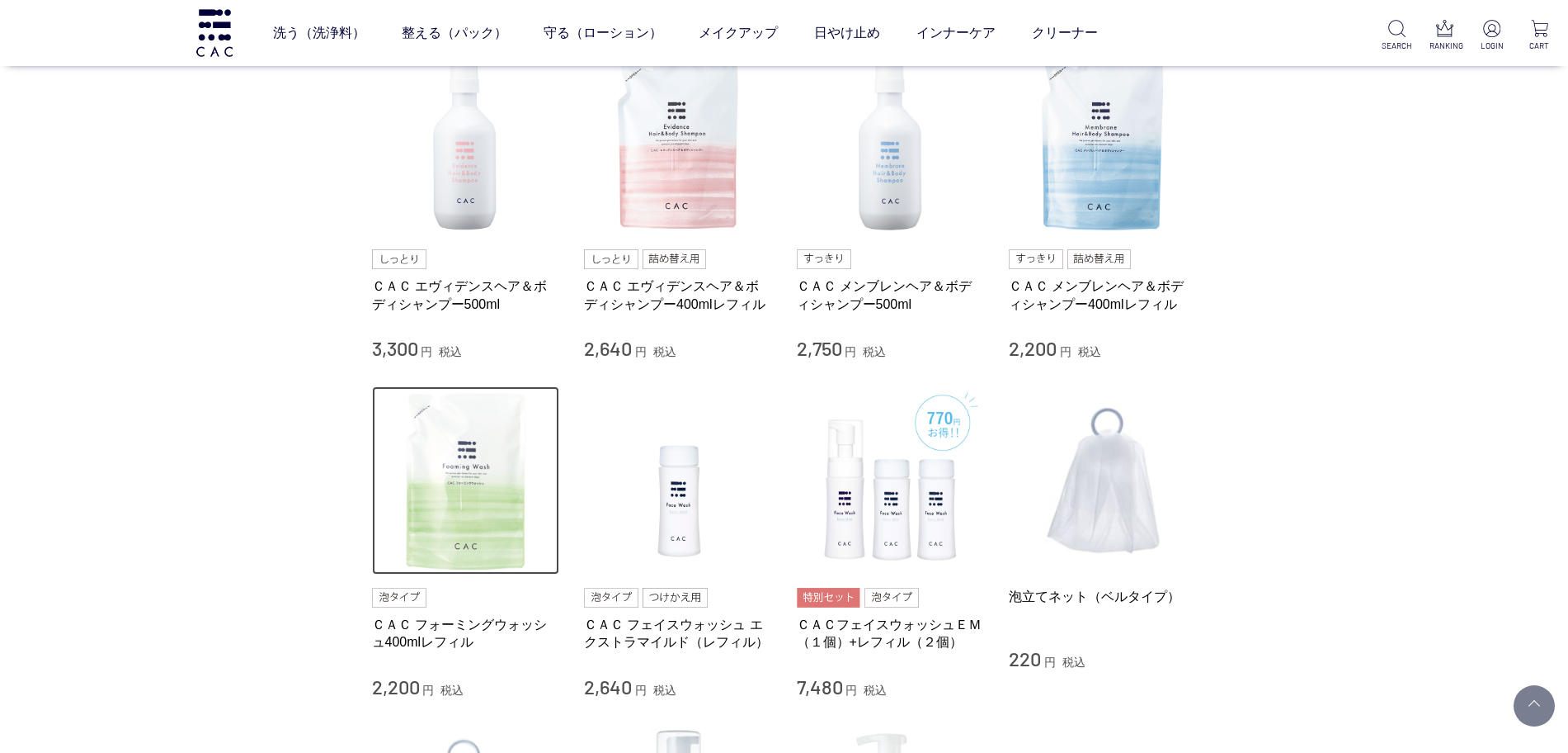
click at [419, 487] on img at bounding box center [466, 480] width 188 height 188
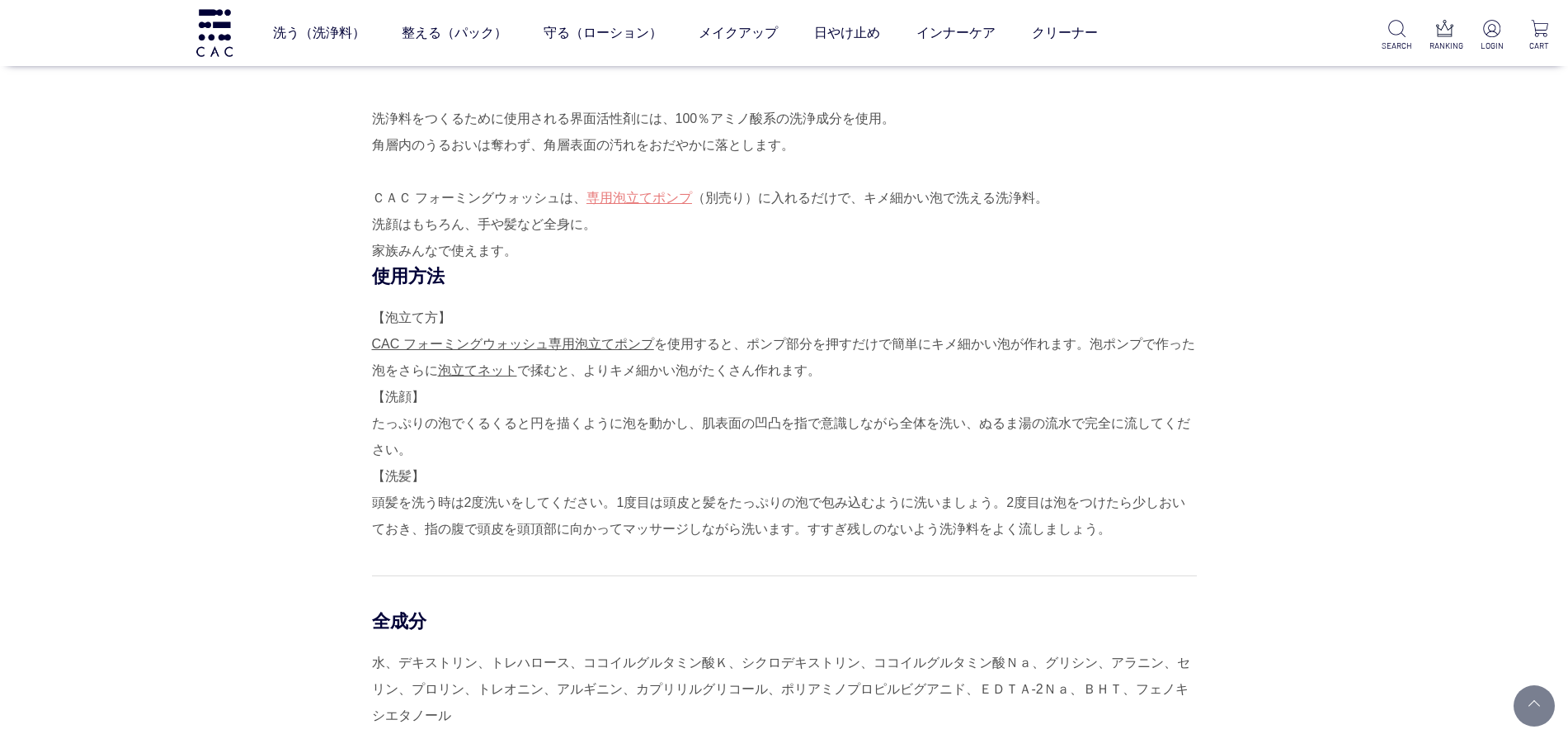
scroll to position [929, 0]
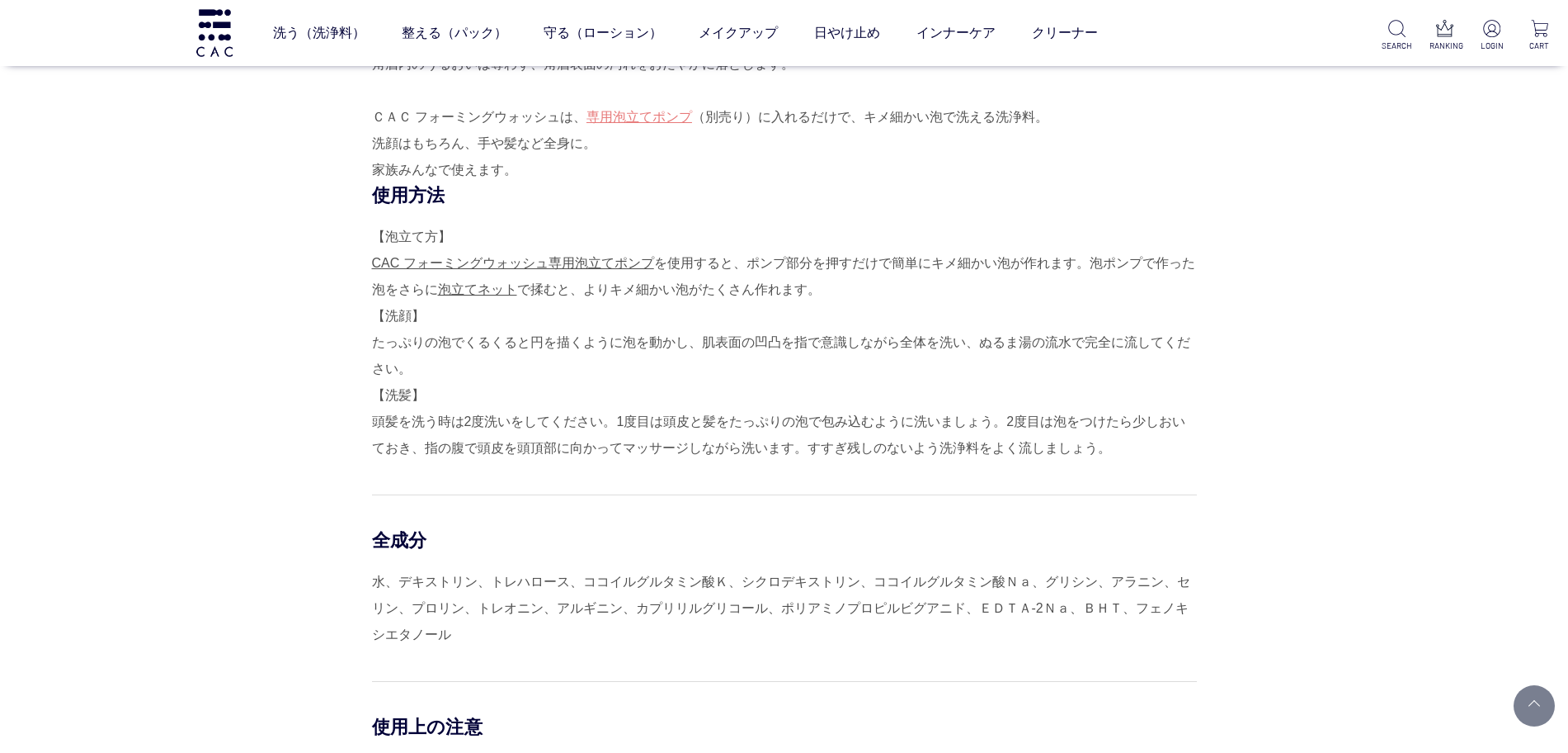
click at [932, 509] on div "全成分 水、デキストリン、トレハロース、ココイルグルタミン酸Ｋ、シクロデキストリン、ココイルグルタミン酸Ｎａ、グリシン、アラニン、セリン、プロリン、トレオニン…" at bounding box center [785, 571] width 825 height 154
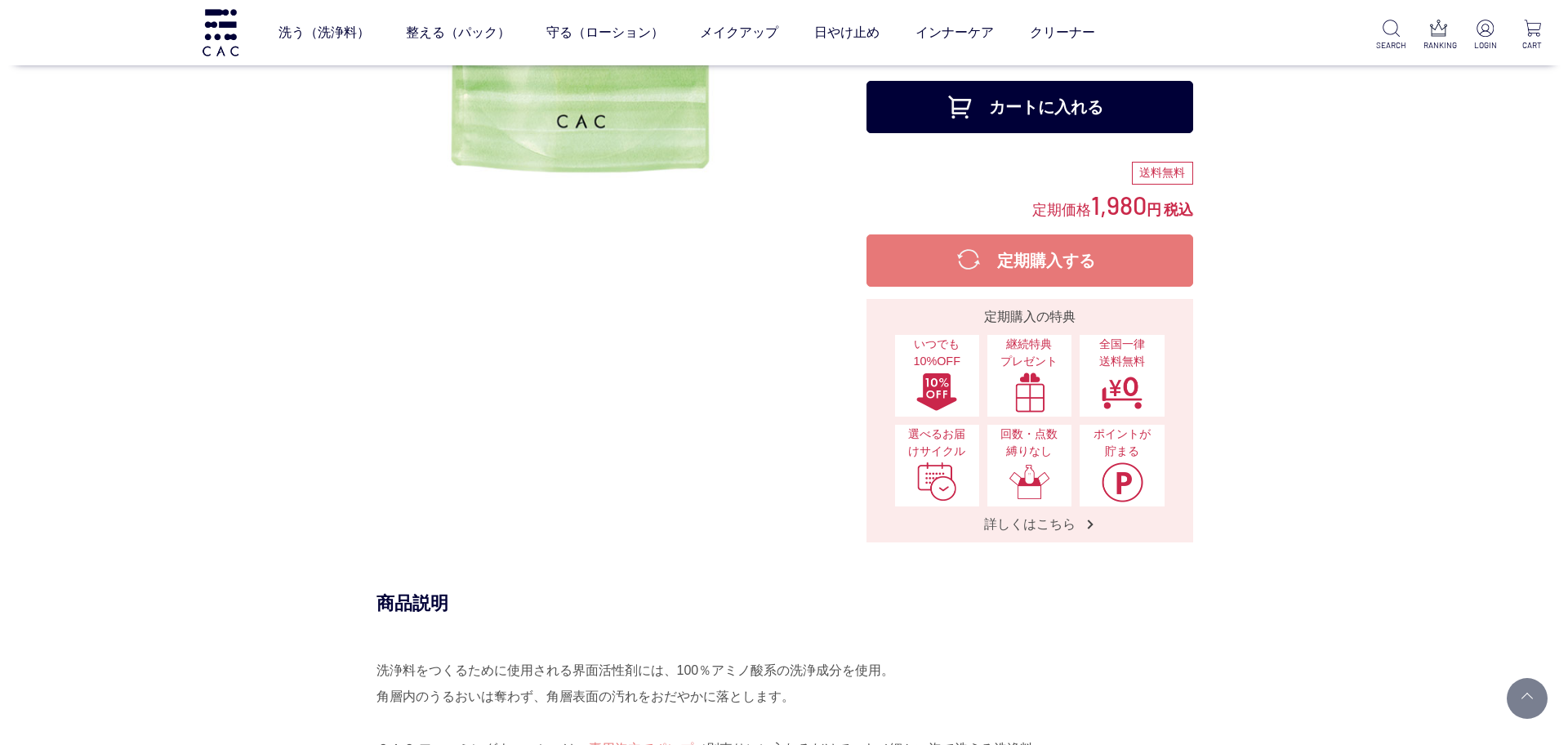
scroll to position [0, 0]
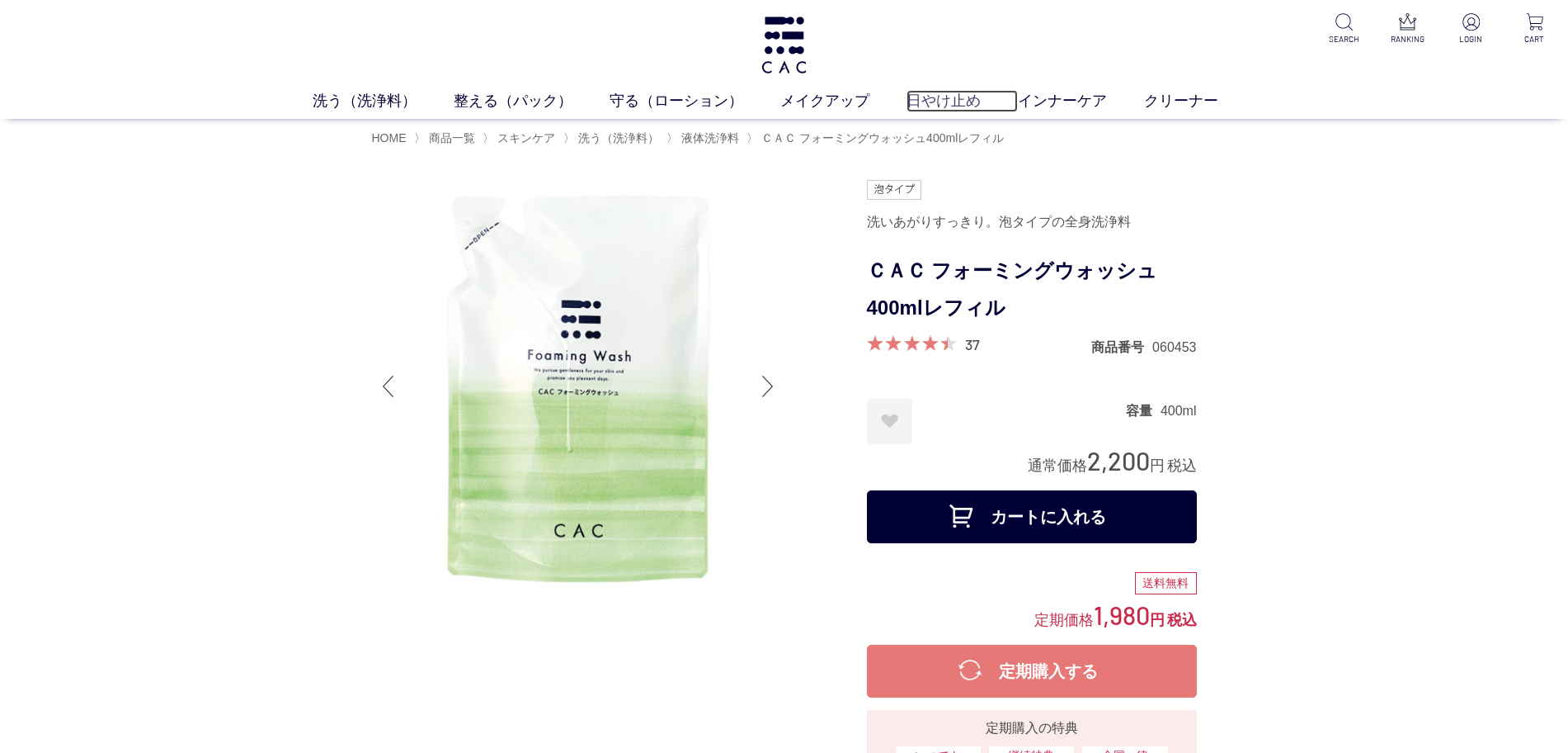
click at [961, 95] on link "日やけ止め" at bounding box center [961, 101] width 111 height 22
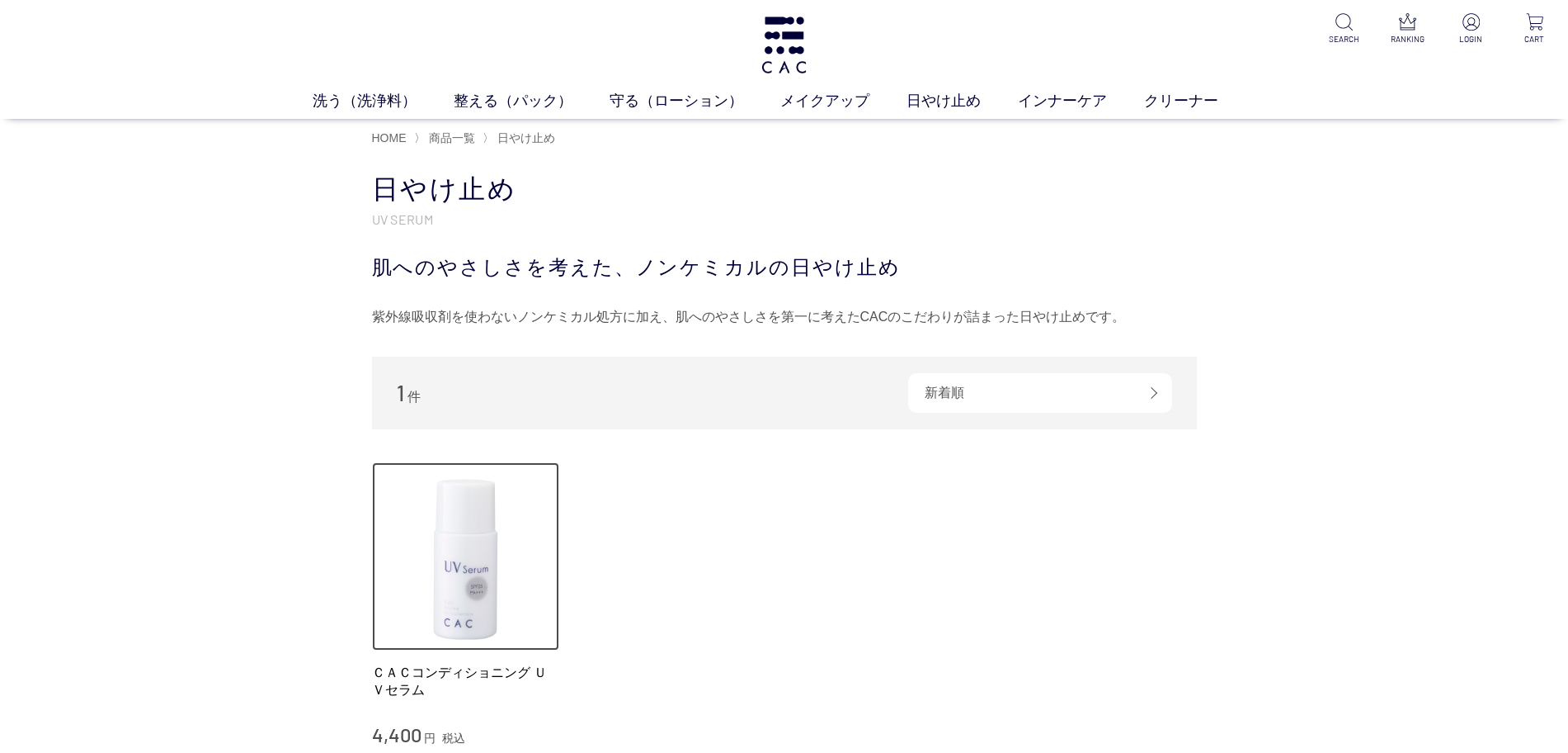
click at [436, 512] on img at bounding box center [466, 556] width 188 height 188
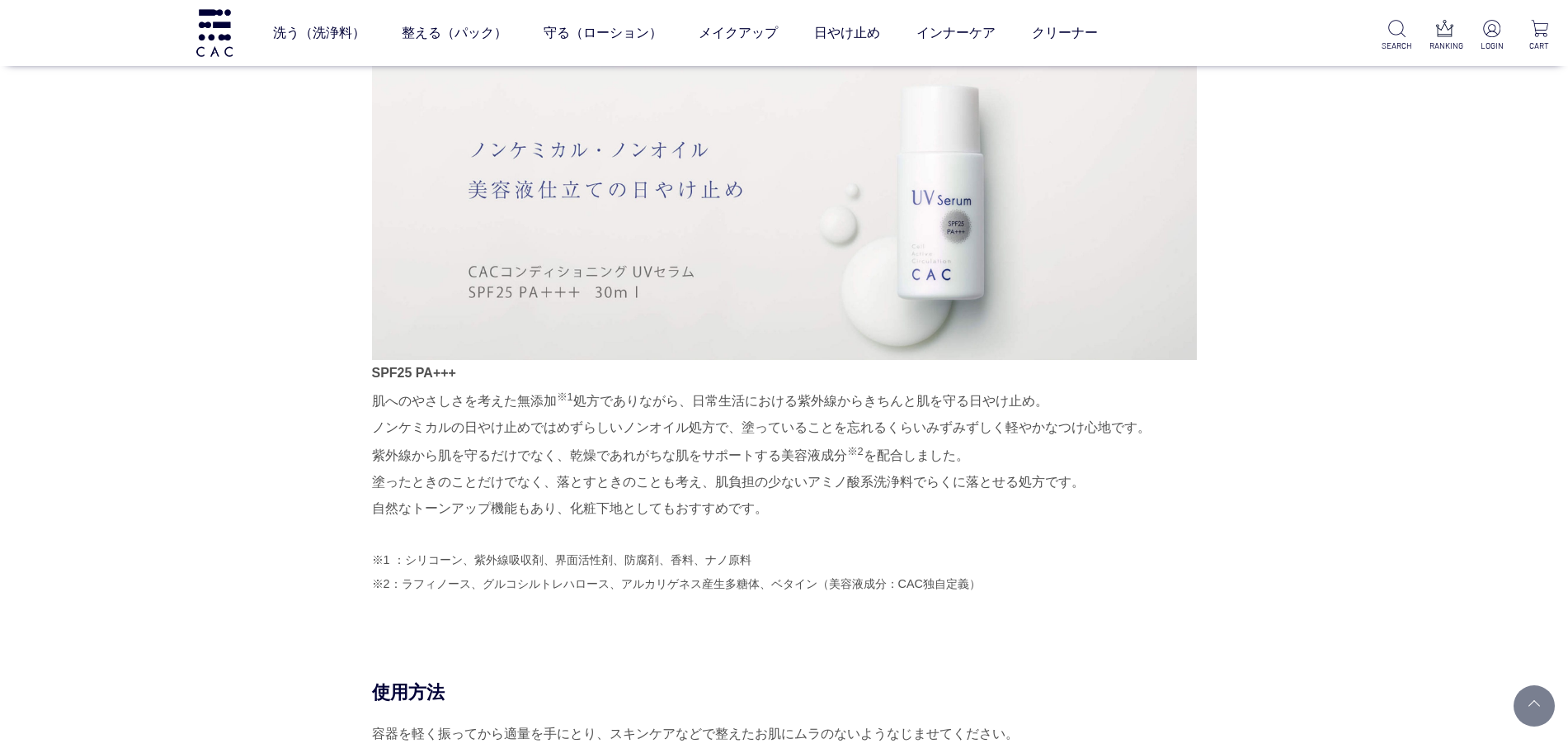
scroll to position [826, 0]
